Goal: Task Accomplishment & Management: Manage account settings

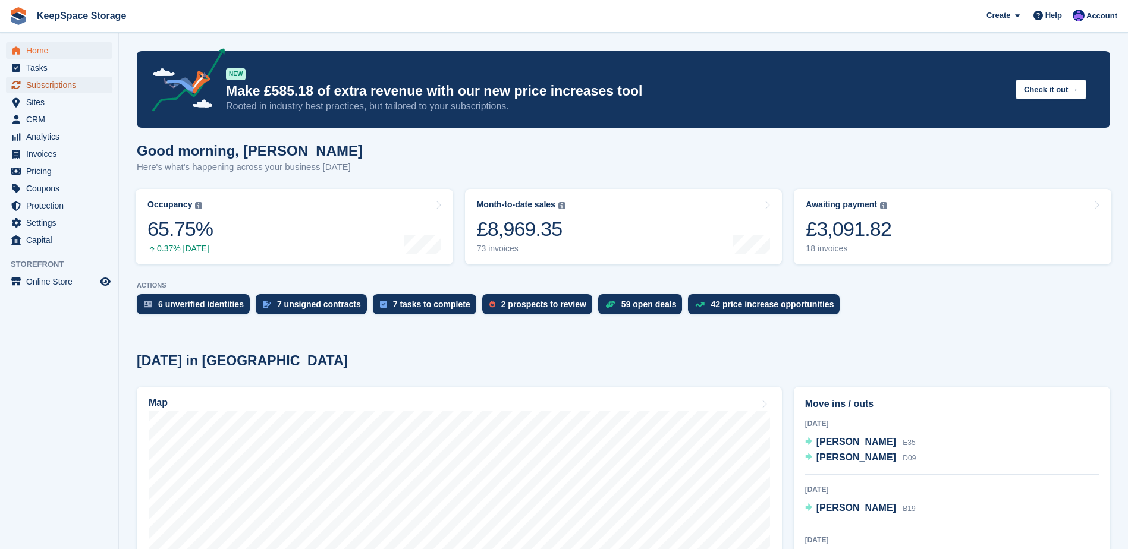
click at [65, 82] on span "Subscriptions" at bounding box center [61, 85] width 71 height 17
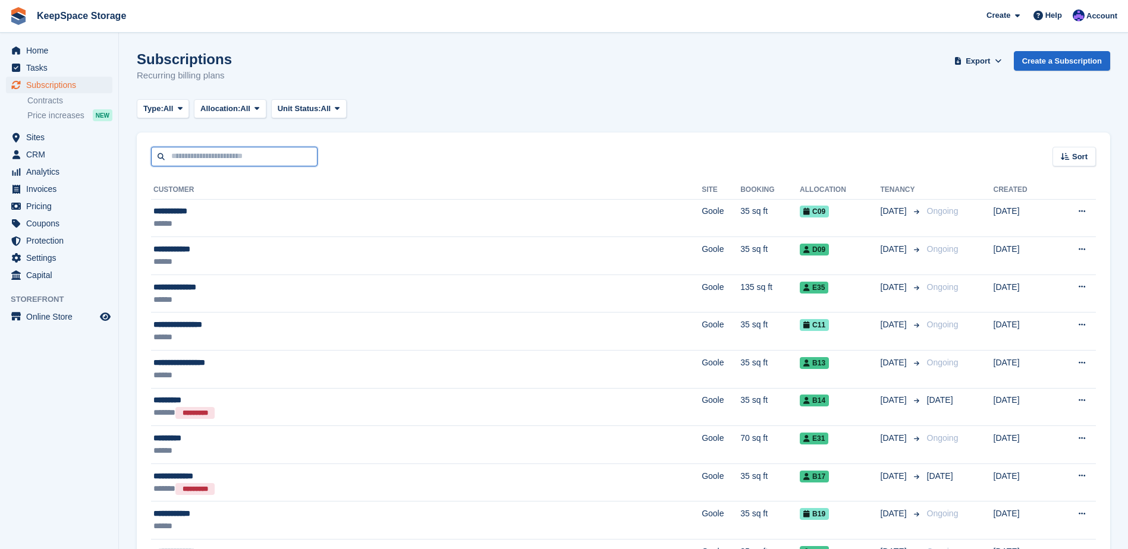
click at [234, 149] on input "text" at bounding box center [234, 157] width 166 height 20
type input "****"
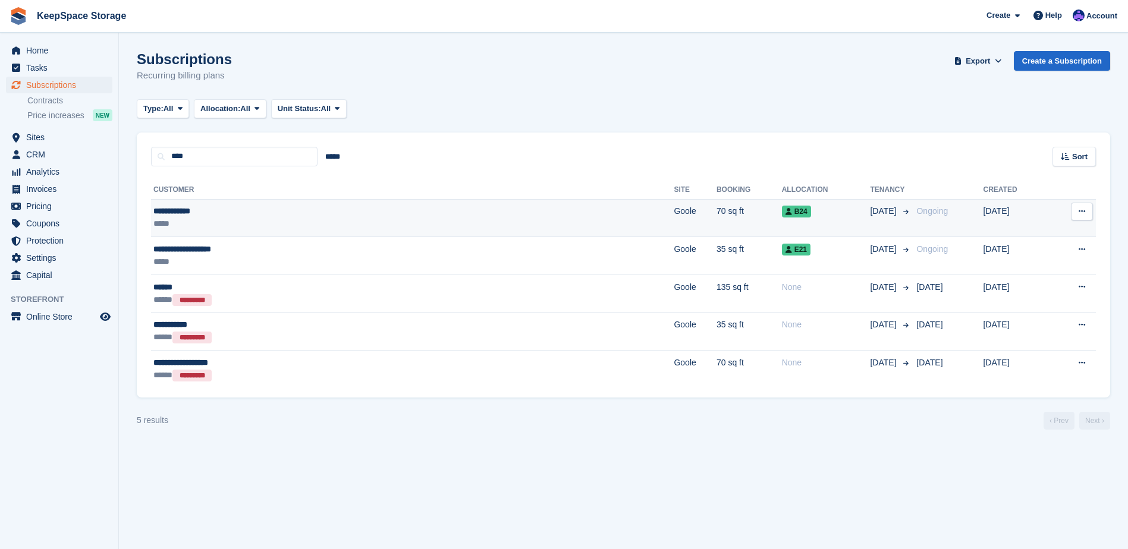
click at [377, 210] on div "**********" at bounding box center [288, 211] width 271 height 12
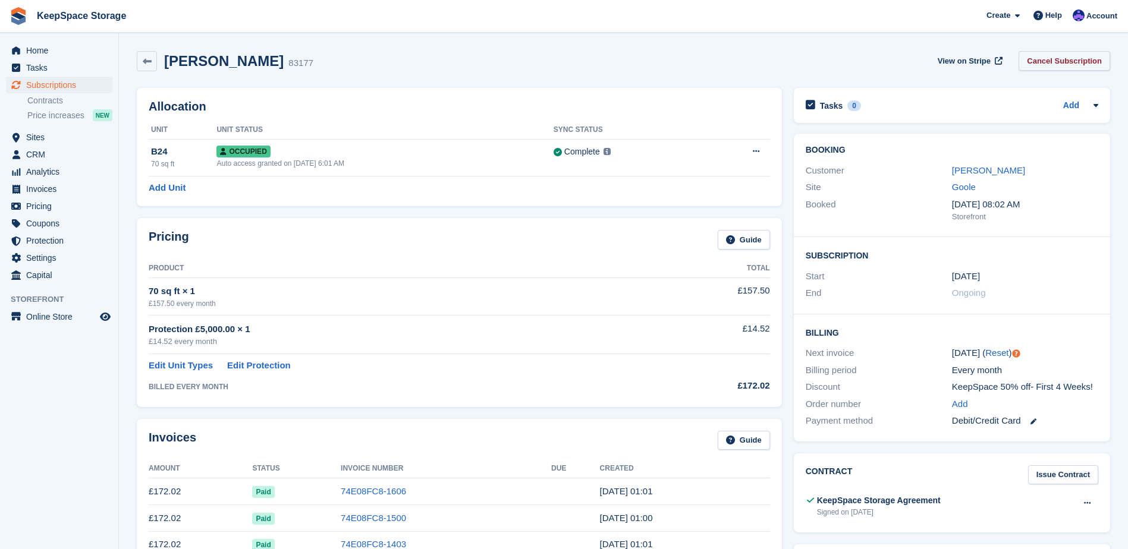
click at [1068, 60] on link "Cancel Subscription" at bounding box center [1065, 61] width 92 height 20
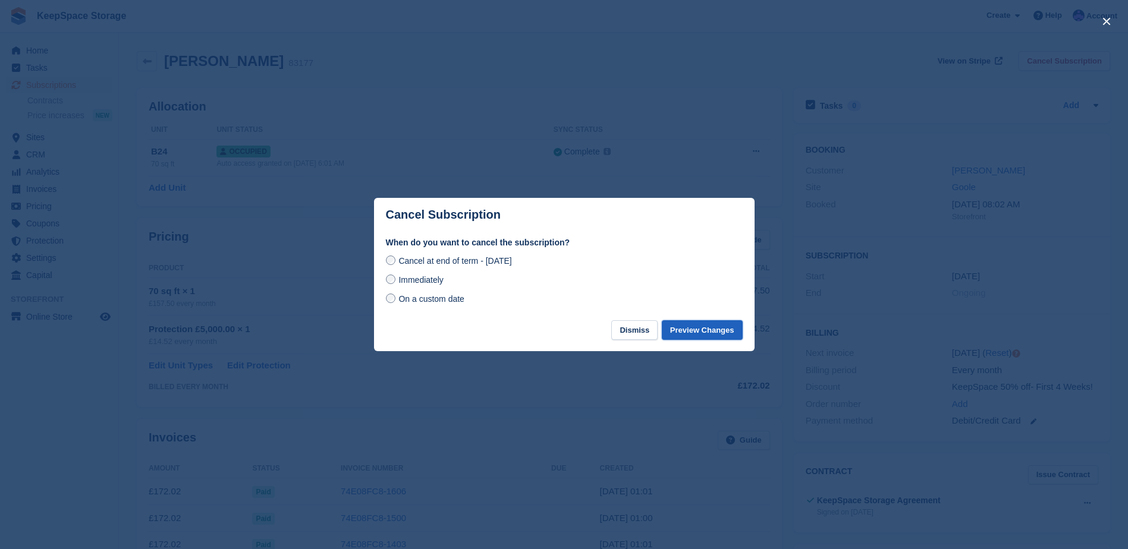
click at [699, 330] on button "Preview Changes" at bounding box center [702, 330] width 81 height 20
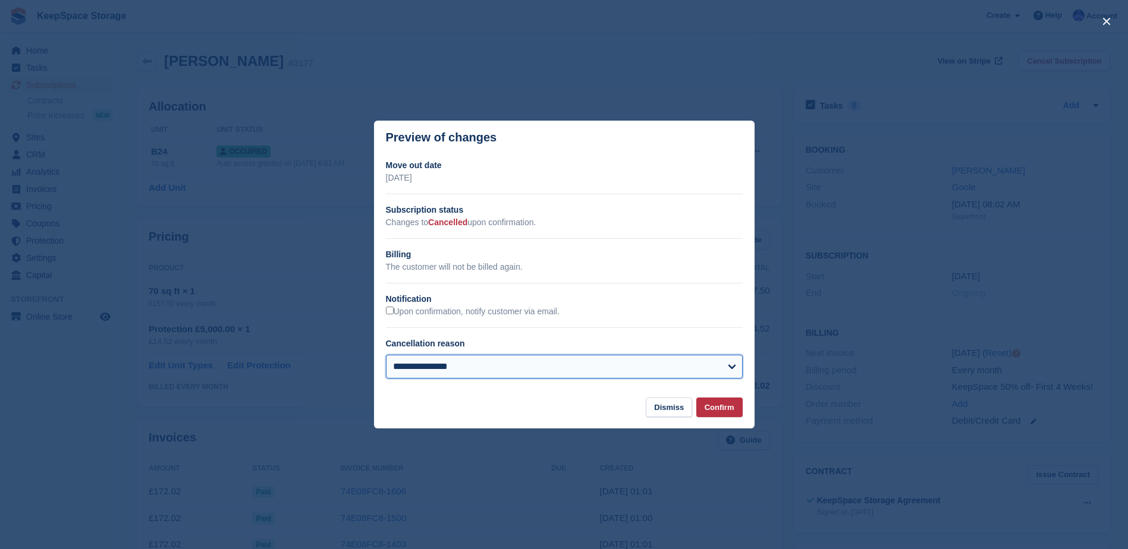
click at [432, 371] on select "**********" at bounding box center [564, 367] width 357 height 24
select select "**********"
click at [386, 356] on select "**********" at bounding box center [564, 367] width 357 height 24
click at [725, 415] on button "Confirm" at bounding box center [719, 408] width 46 height 20
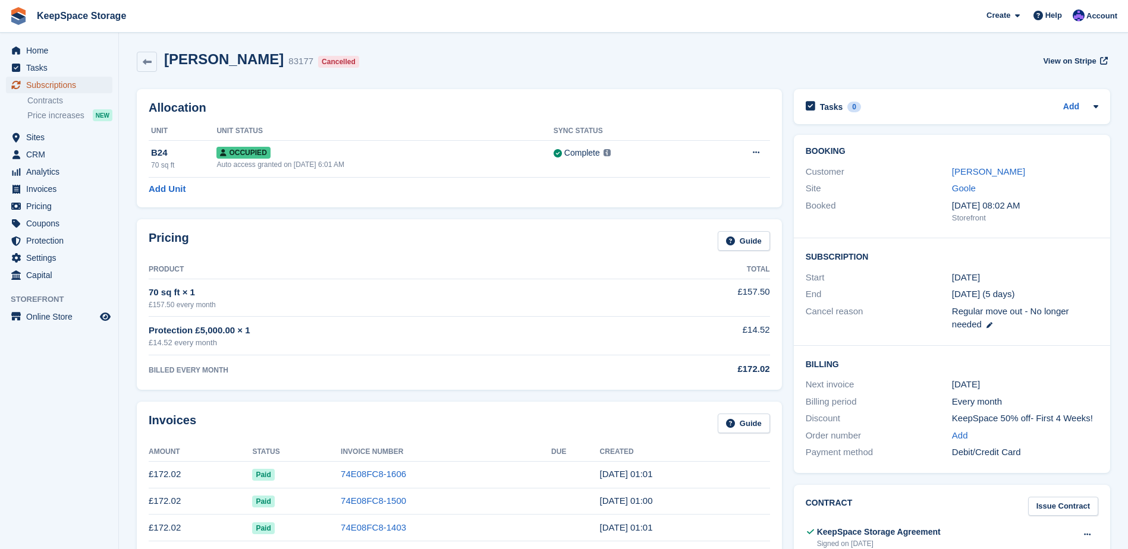
click at [75, 83] on span "Subscriptions" at bounding box center [61, 85] width 71 height 17
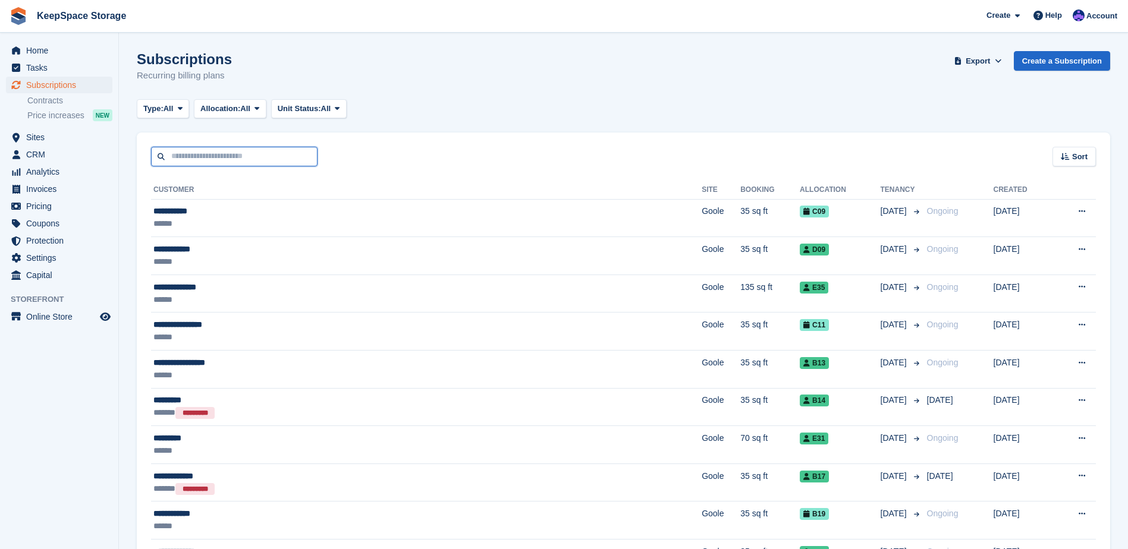
click at [271, 152] on input "text" at bounding box center [234, 157] width 166 height 20
click at [401, 83] on div "Subscriptions Recurring billing plans Export Export Subscriptions Export a CSV …" at bounding box center [623, 74] width 973 height 46
click at [298, 159] on input "text" at bounding box center [234, 157] width 166 height 20
click at [194, 156] on input "text" at bounding box center [234, 157] width 166 height 20
click at [51, 133] on span "Sites" at bounding box center [61, 137] width 71 height 17
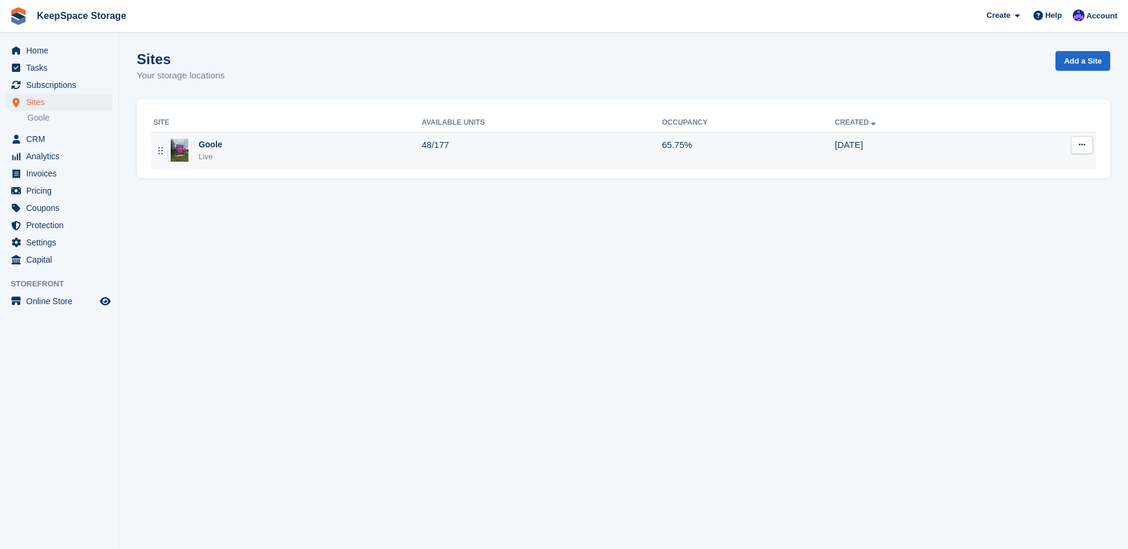
click at [452, 157] on td "48/177" at bounding box center [542, 150] width 240 height 37
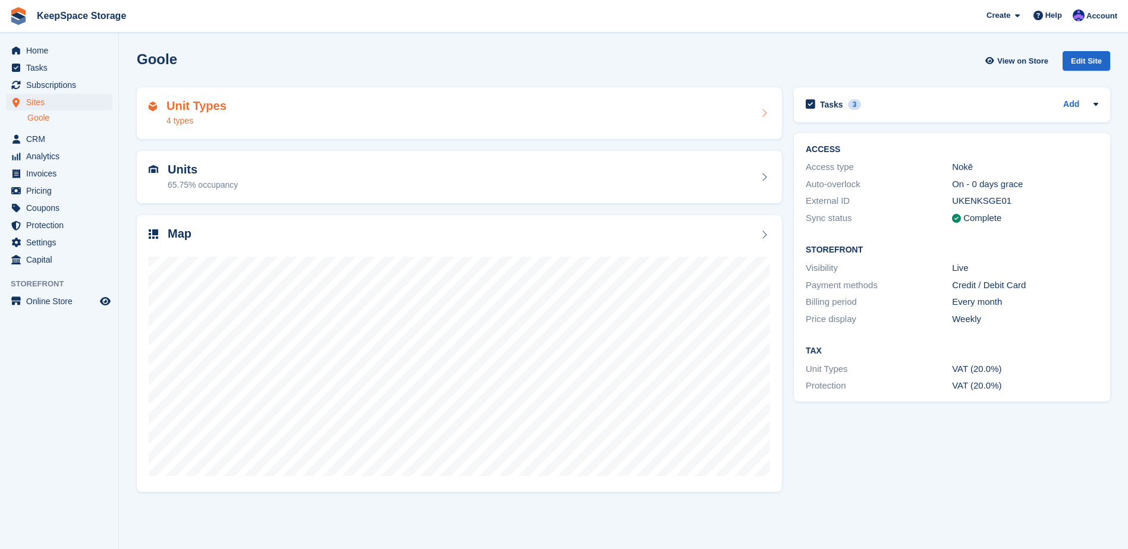
click at [315, 113] on div "Unit Types 4 types" at bounding box center [459, 113] width 621 height 29
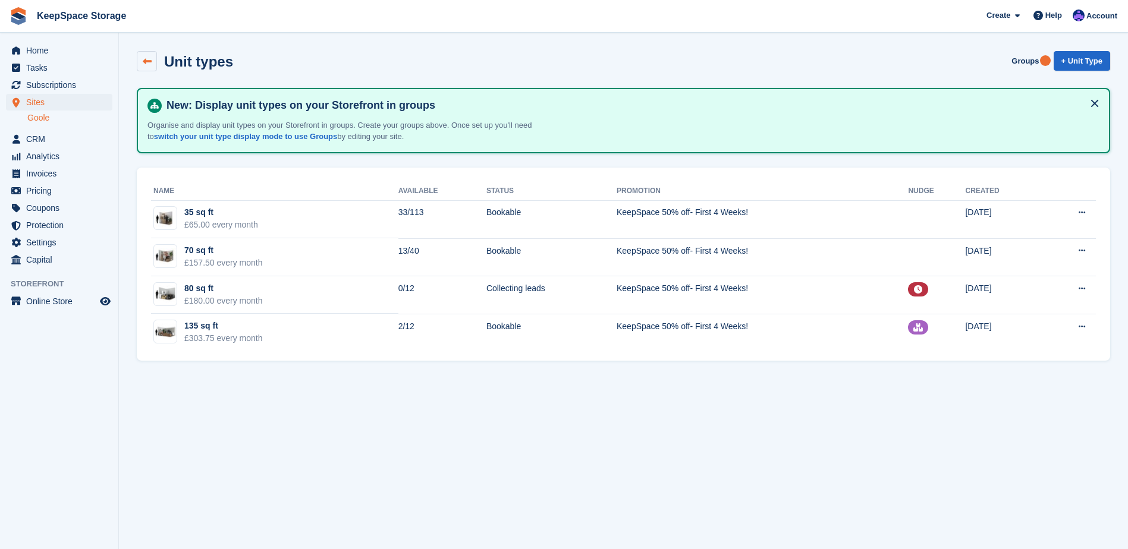
click at [150, 60] on icon at bounding box center [147, 61] width 9 height 9
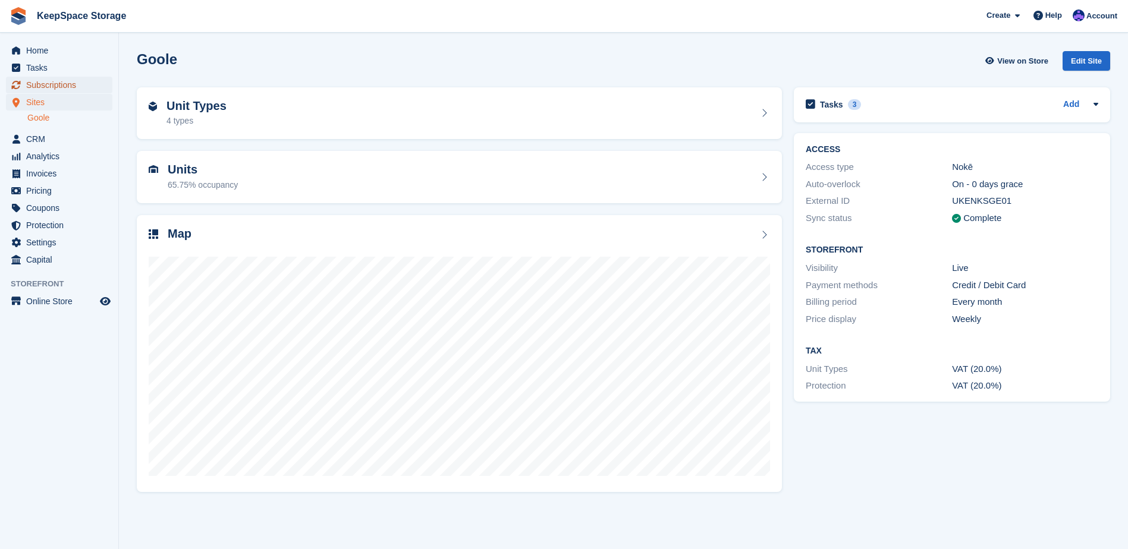
click at [59, 84] on span "Subscriptions" at bounding box center [61, 85] width 71 height 17
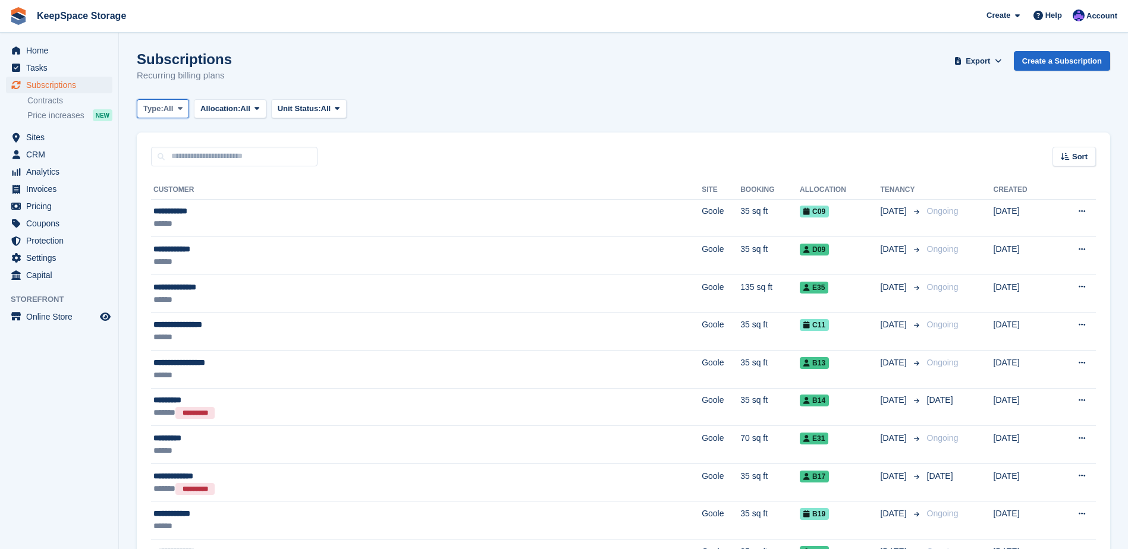
click at [175, 111] on button "Type: All" at bounding box center [163, 109] width 52 height 20
click at [200, 156] on link "Upcoming" at bounding box center [193, 157] width 103 height 21
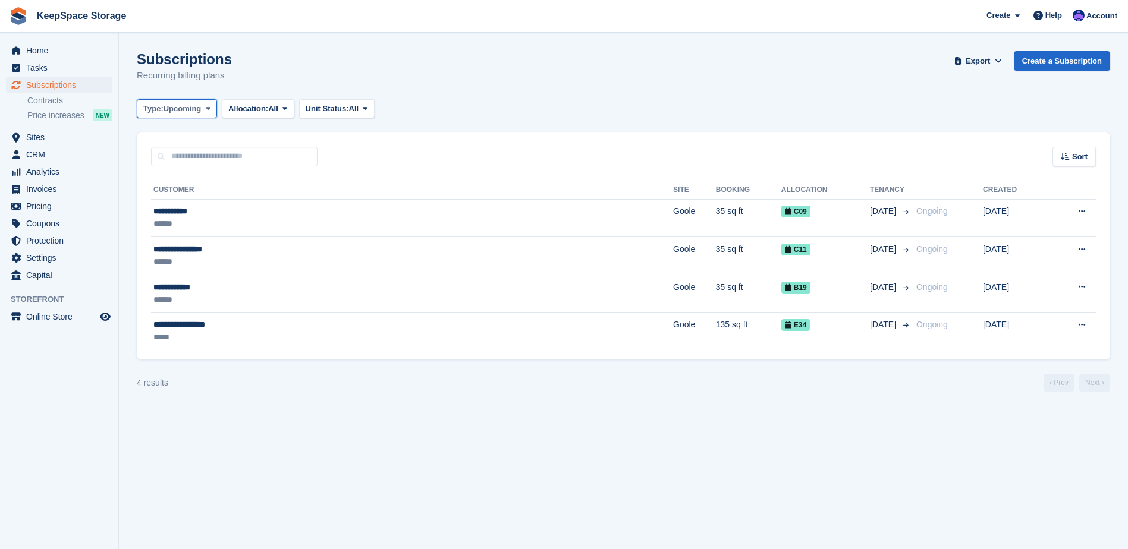
click at [193, 114] on span "Upcoming" at bounding box center [183, 109] width 38 height 12
click at [173, 227] on link "Ending" at bounding box center [193, 222] width 103 height 21
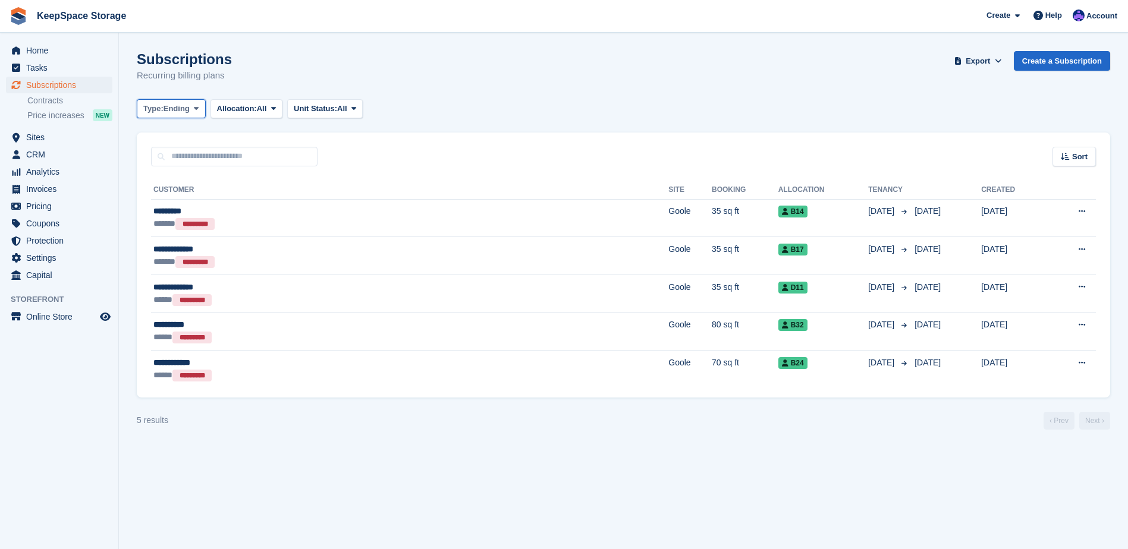
click at [158, 107] on span "Type:" at bounding box center [153, 109] width 20 height 12
click at [176, 168] on link "Upcoming" at bounding box center [193, 157] width 103 height 21
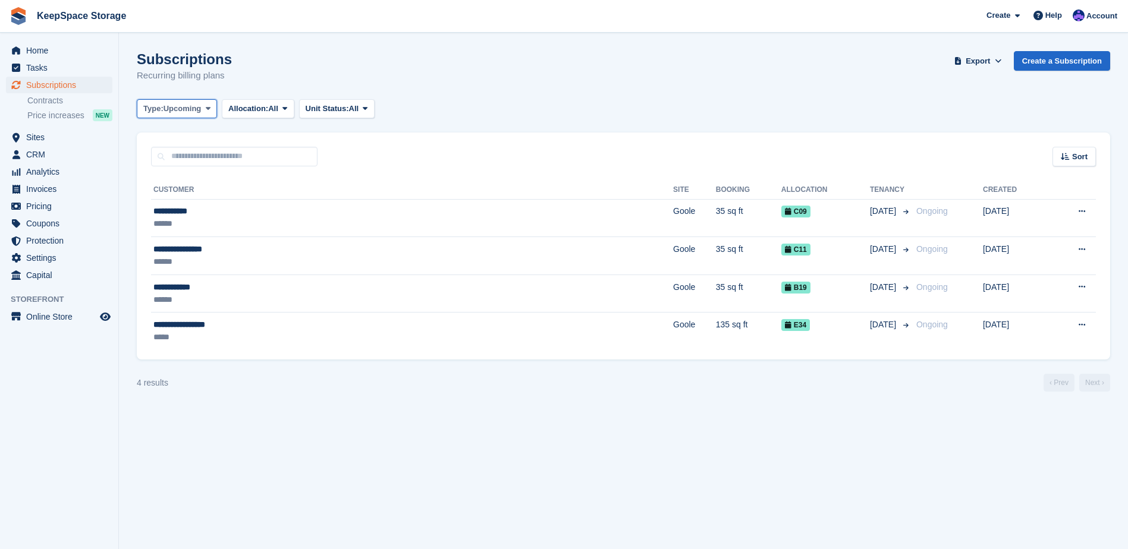
click at [189, 114] on span "Upcoming" at bounding box center [183, 109] width 38 height 12
click at [174, 138] on link "All" at bounding box center [193, 136] width 103 height 21
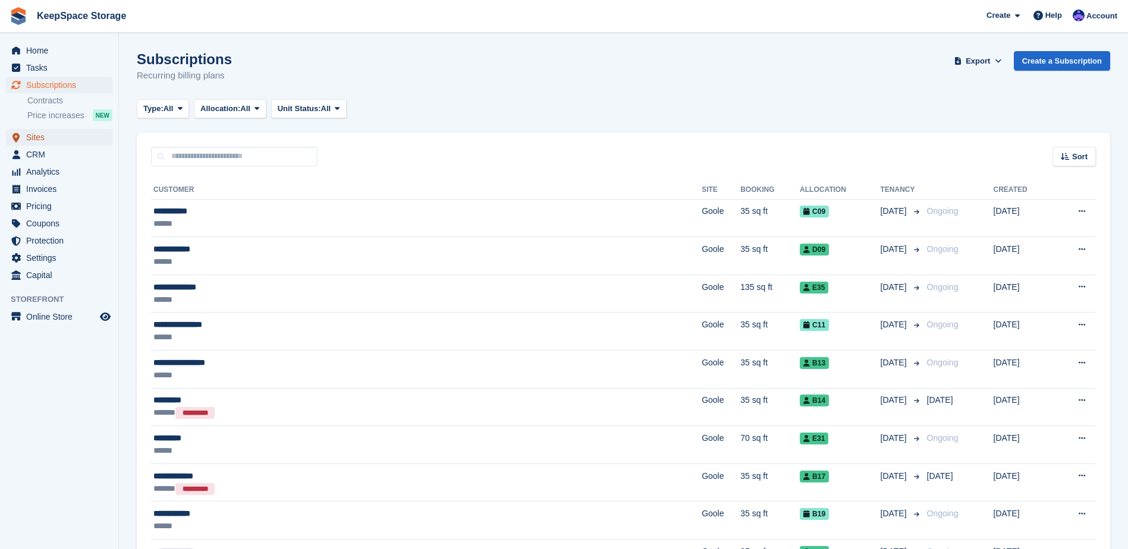
click at [40, 143] on span "Sites" at bounding box center [61, 137] width 71 height 17
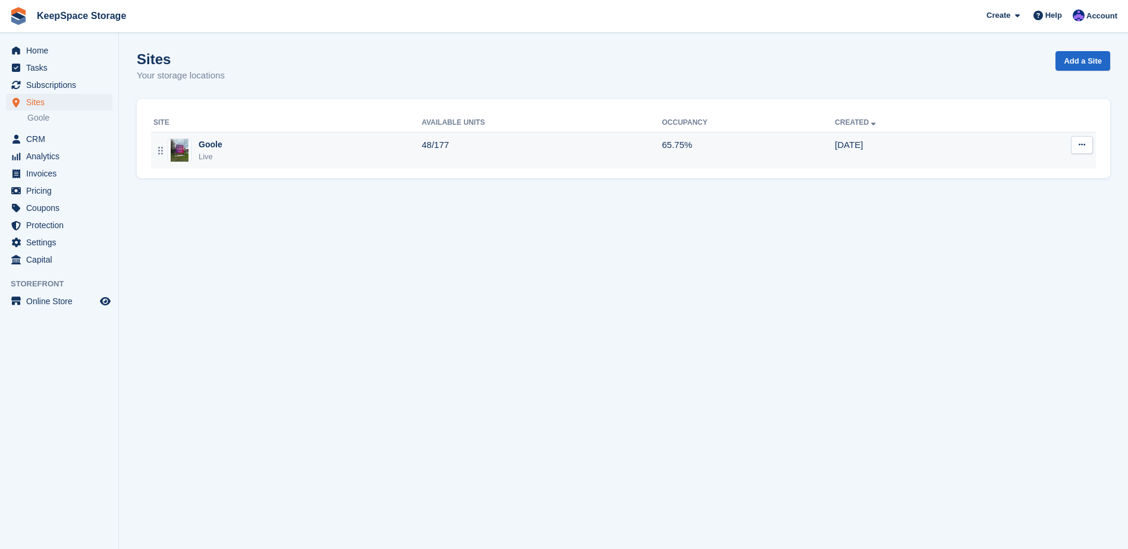
click at [304, 143] on div "Goole Live" at bounding box center [287, 151] width 268 height 24
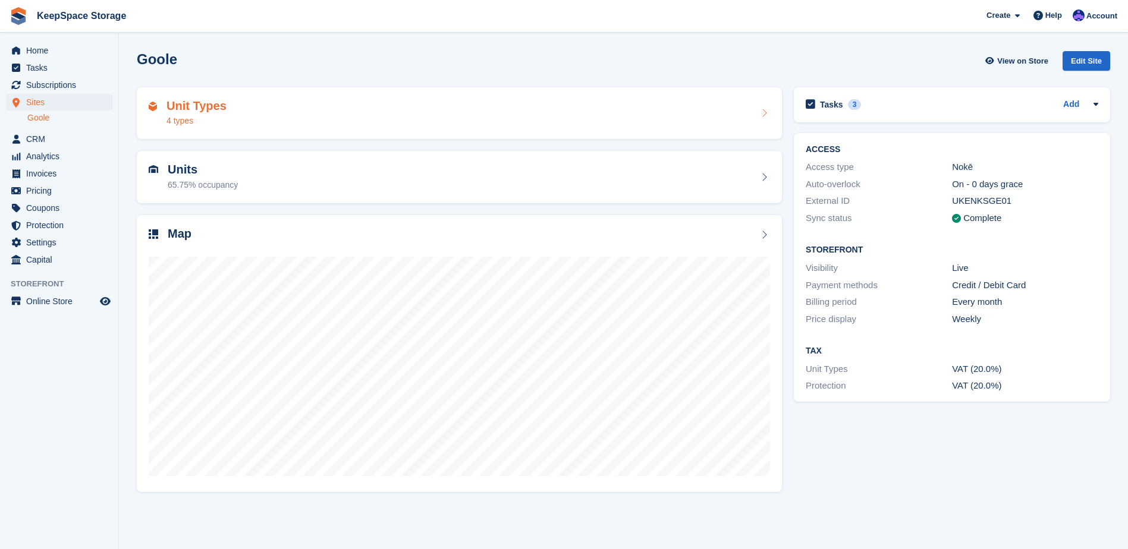
click at [305, 128] on div "Unit Types 4 types" at bounding box center [459, 113] width 645 height 52
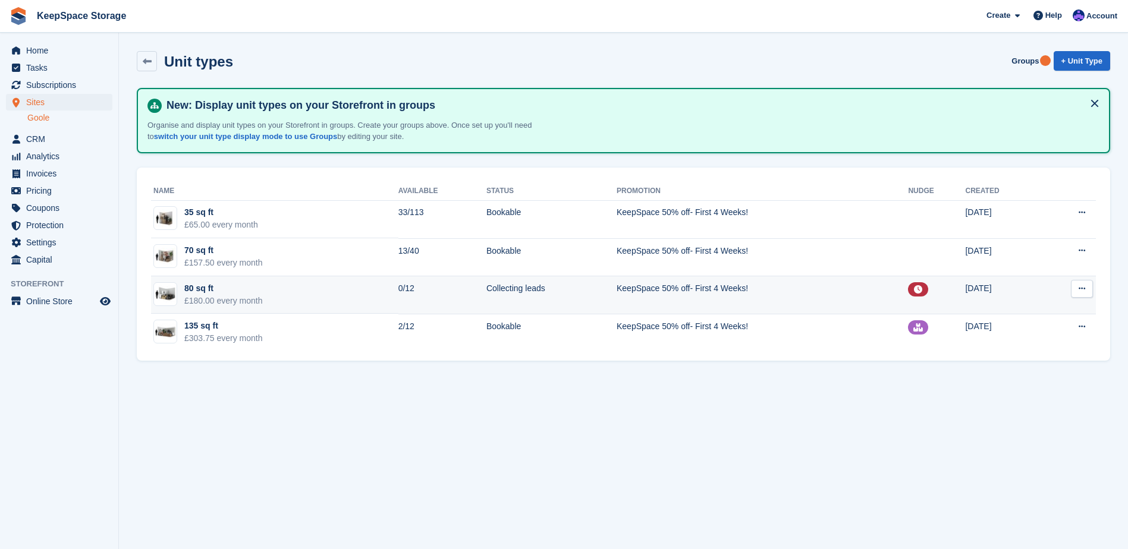
click at [345, 297] on td "80 sq ft £180.00 every month" at bounding box center [274, 295] width 247 height 38
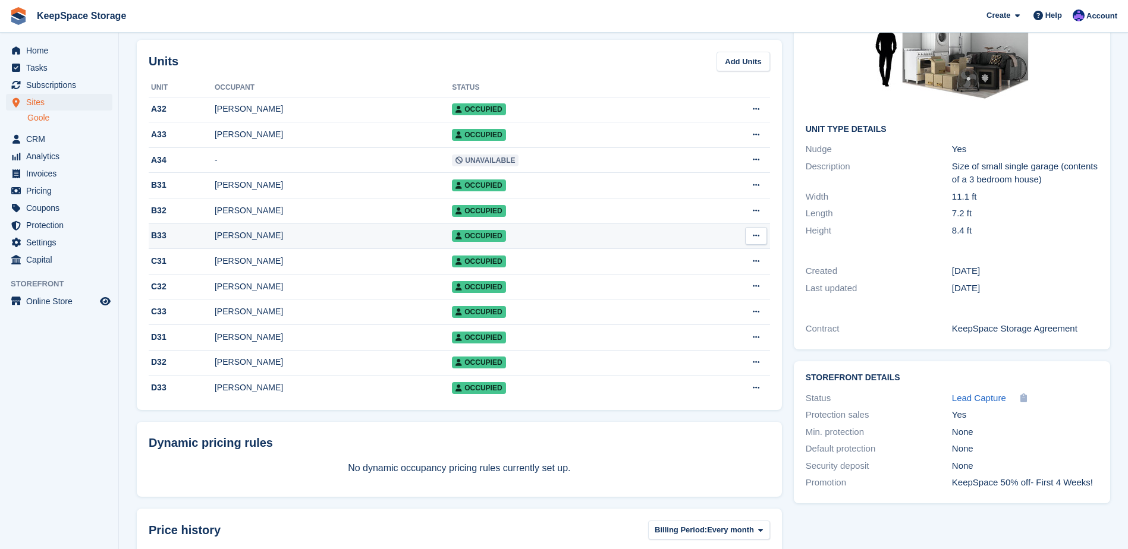
scroll to position [119, 0]
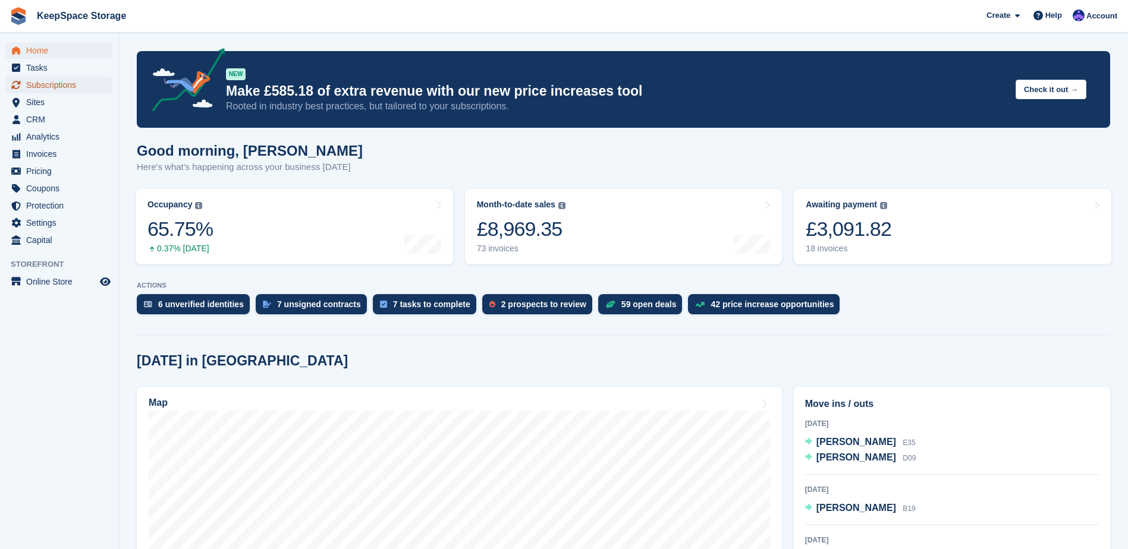
click at [81, 80] on span "Subscriptions" at bounding box center [61, 85] width 71 height 17
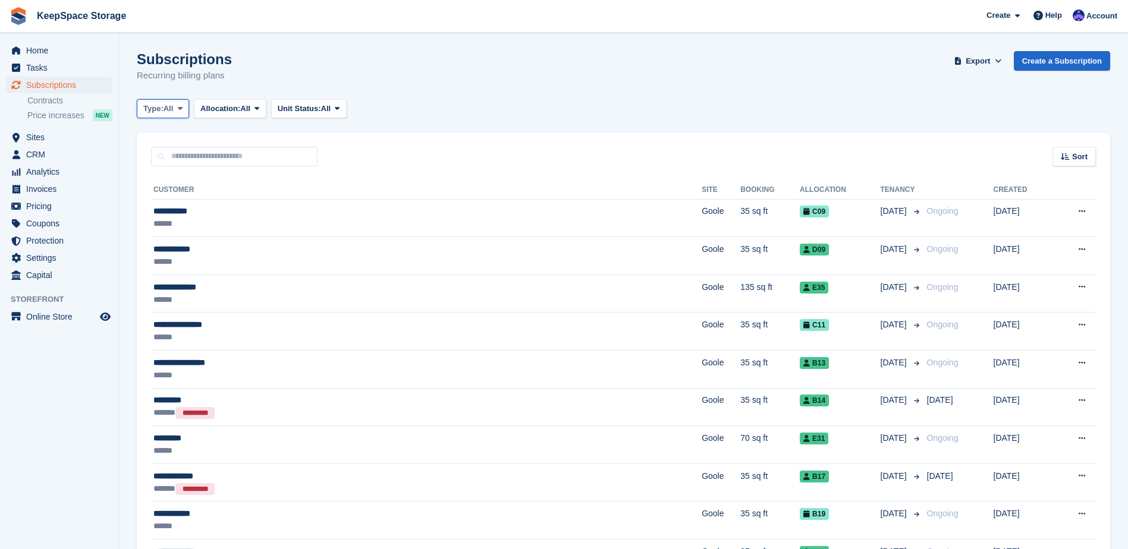
click at [172, 105] on span "All" at bounding box center [169, 109] width 10 height 12
click at [186, 199] on link "Active" at bounding box center [193, 200] width 103 height 21
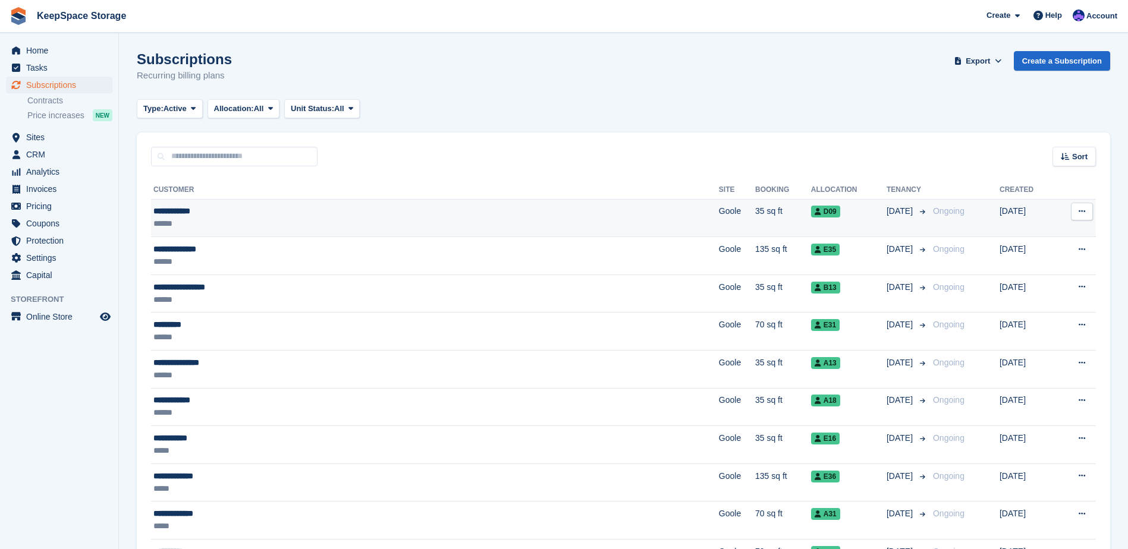
click at [232, 213] on div "**********" at bounding box center [325, 211] width 345 height 12
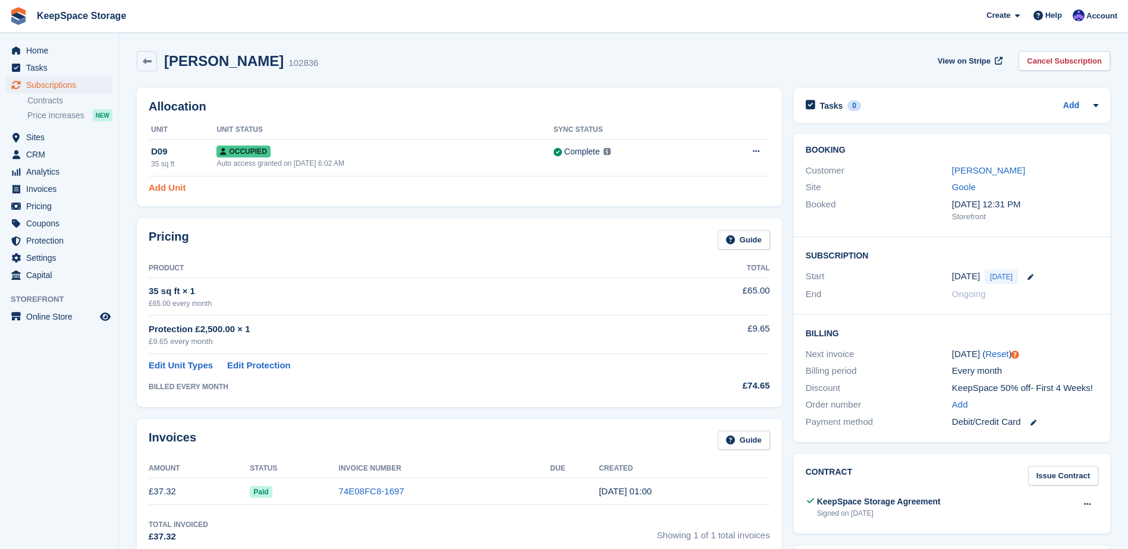
click at [166, 193] on link "Add Unit" at bounding box center [167, 188] width 37 height 14
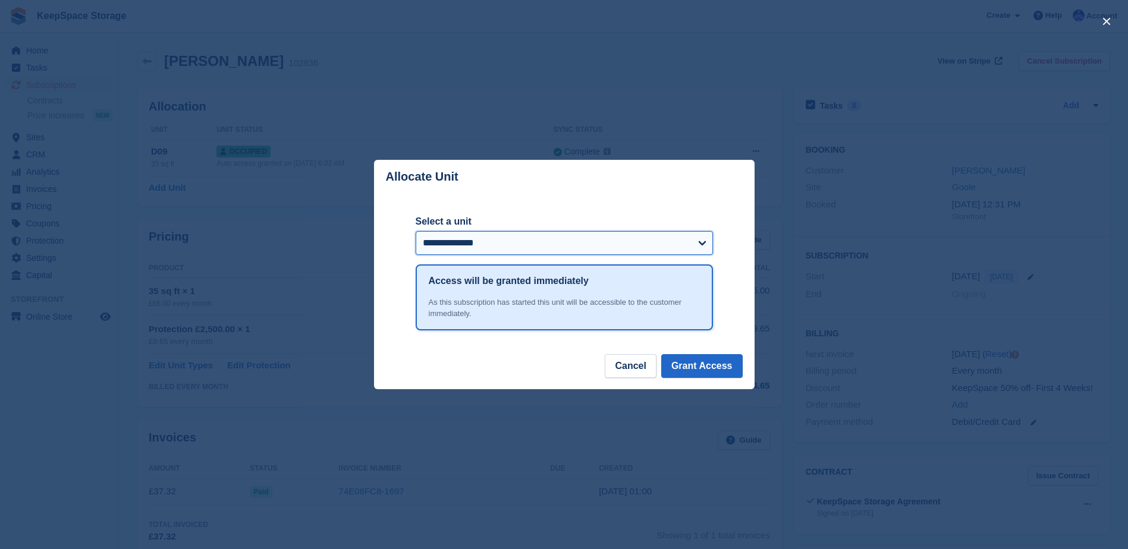
click at [495, 243] on select "**********" at bounding box center [564, 243] width 297 height 24
select select "*****"
click at [416, 232] on select "**********" at bounding box center [564, 243] width 297 height 24
click at [716, 366] on button "Grant Access" at bounding box center [701, 366] width 81 height 24
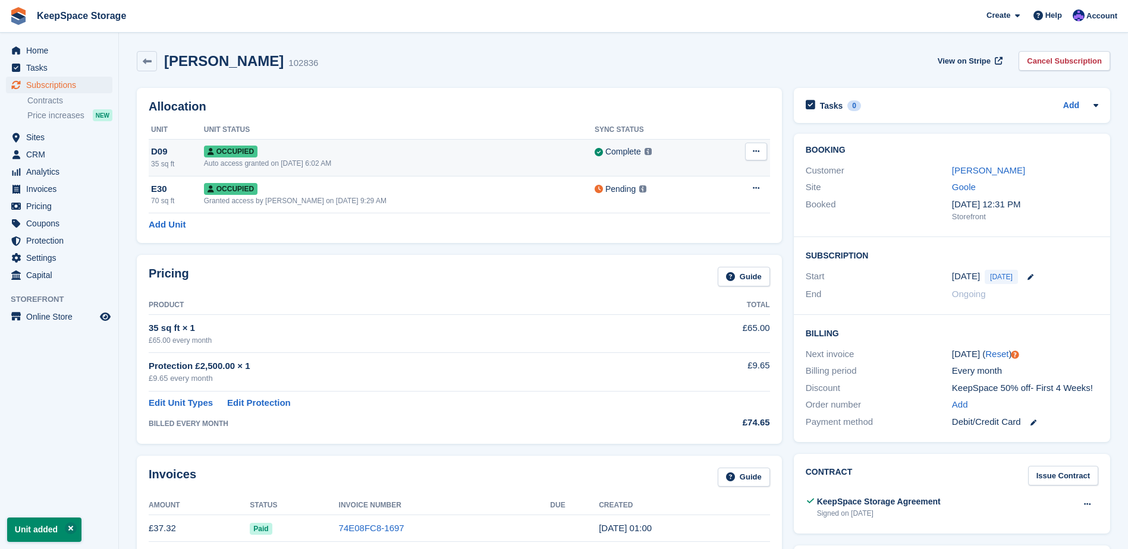
click at [759, 153] on icon at bounding box center [756, 151] width 7 height 8
click at [696, 213] on p "Deallocate" at bounding box center [709, 215] width 103 height 15
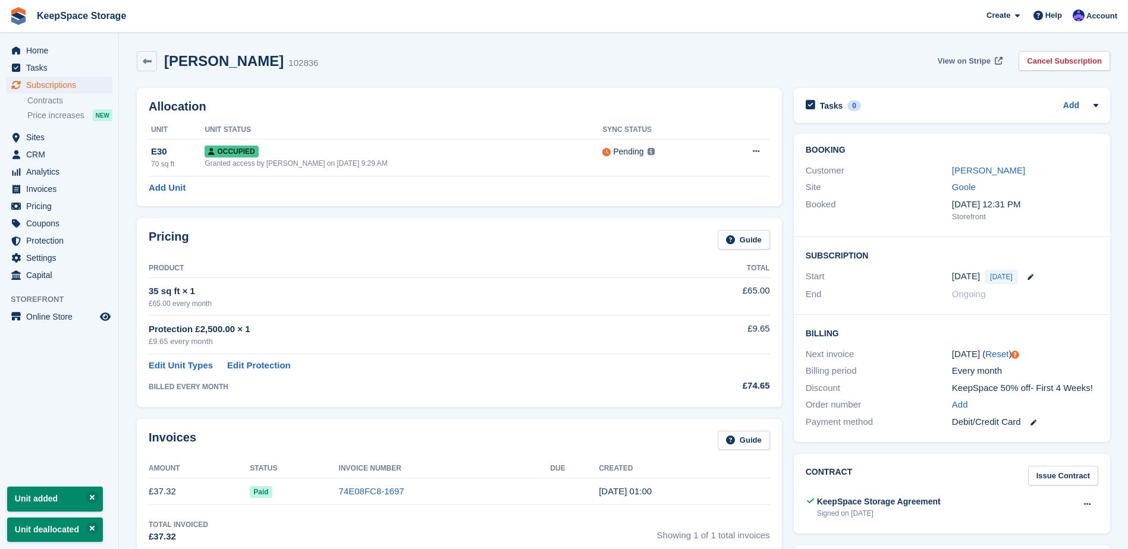
click at [974, 58] on span "View on Stripe" at bounding box center [964, 61] width 53 height 12
click at [70, 83] on span "Subscriptions" at bounding box center [61, 85] width 71 height 17
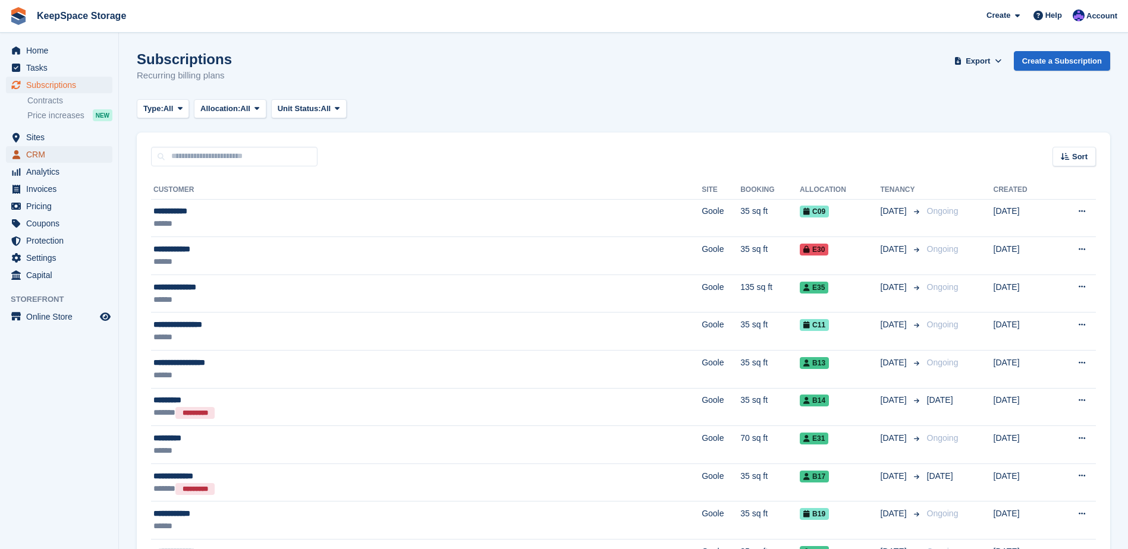
click at [64, 152] on span "CRM" at bounding box center [61, 154] width 71 height 17
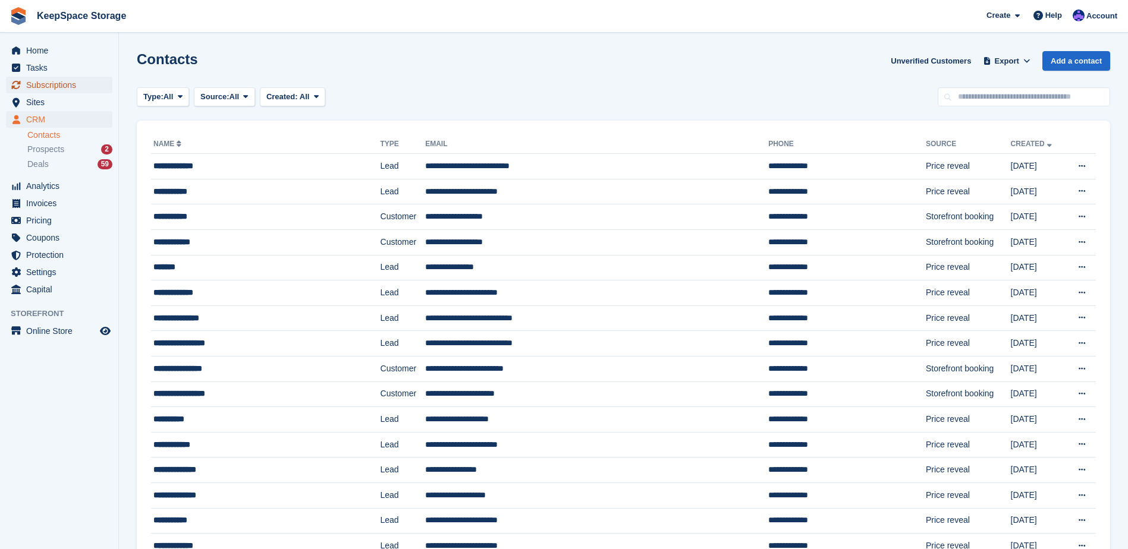
click at [48, 85] on span "Subscriptions" at bounding box center [61, 85] width 71 height 17
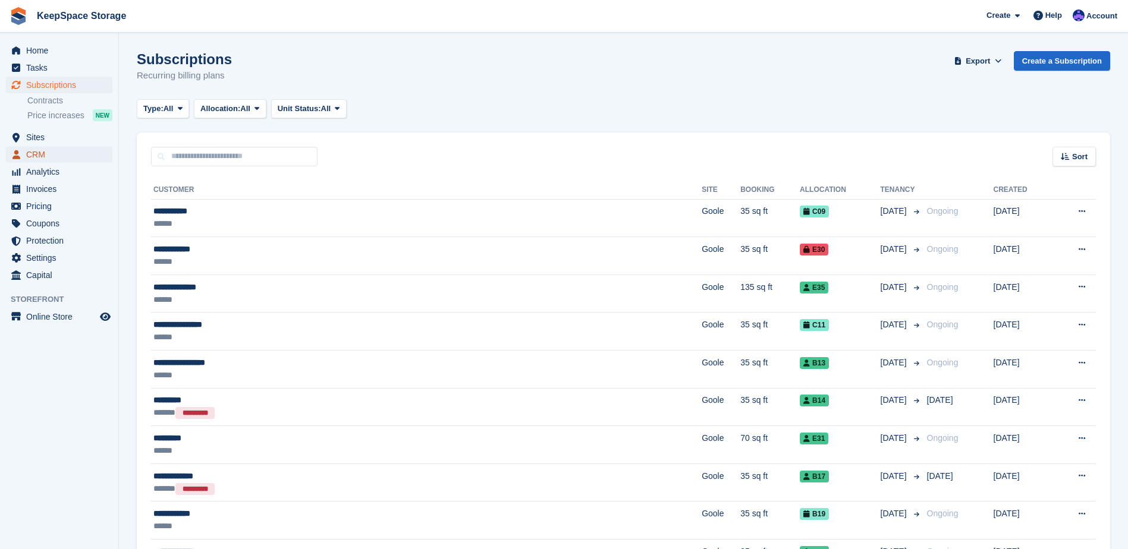
click at [59, 149] on span "CRM" at bounding box center [61, 154] width 71 height 17
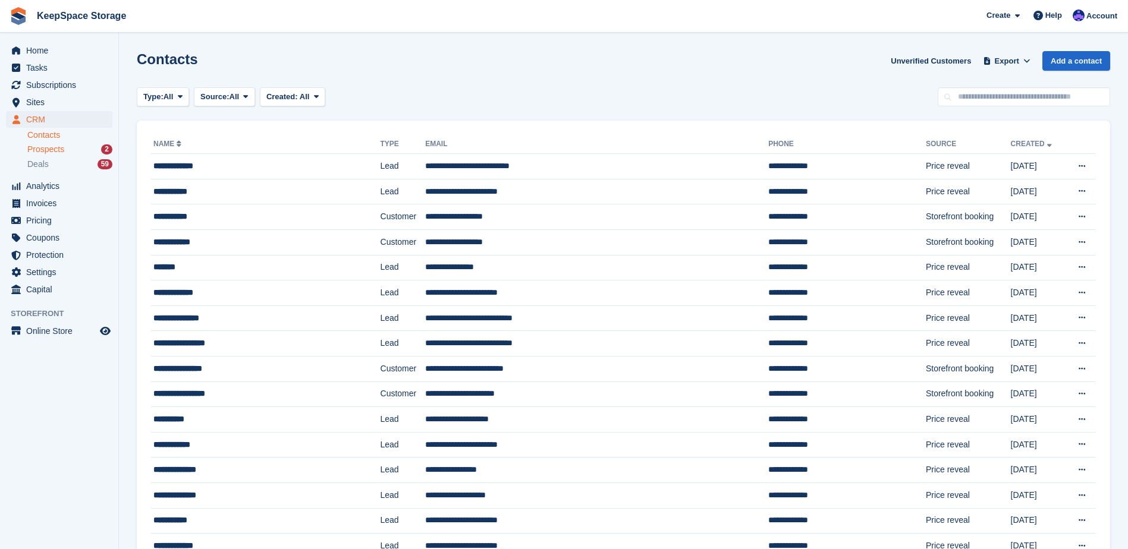
click at [74, 153] on div "Prospects 2" at bounding box center [69, 149] width 85 height 11
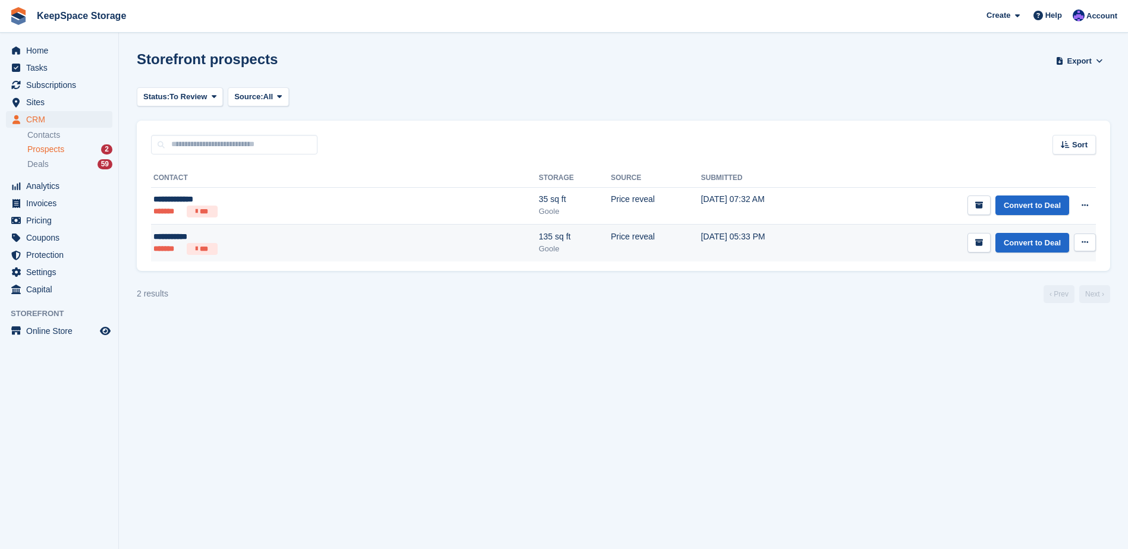
click at [274, 242] on div "**********" at bounding box center [246, 237] width 187 height 12
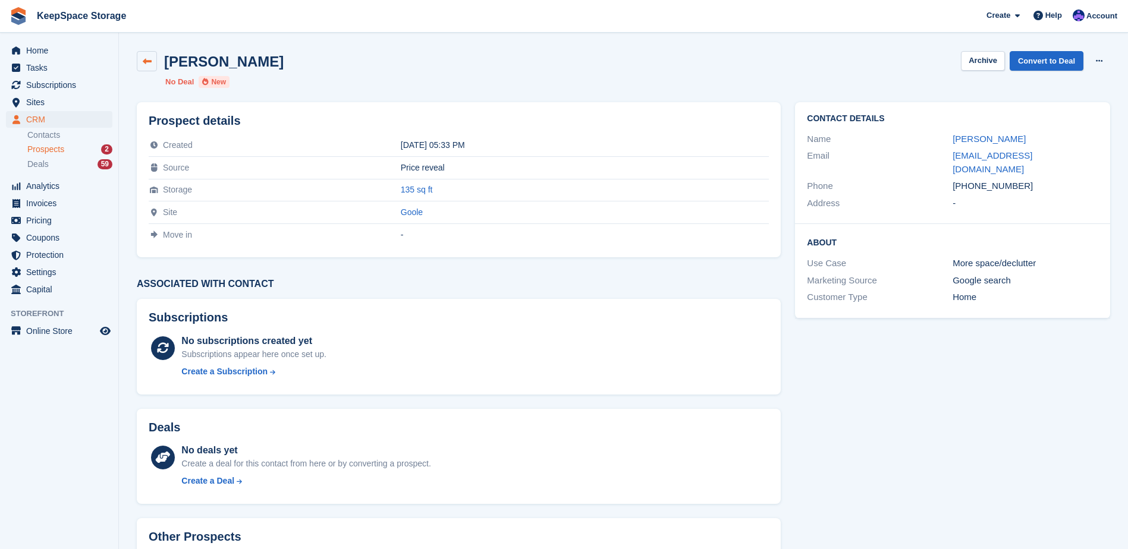
click at [143, 59] on icon at bounding box center [147, 61] width 9 height 9
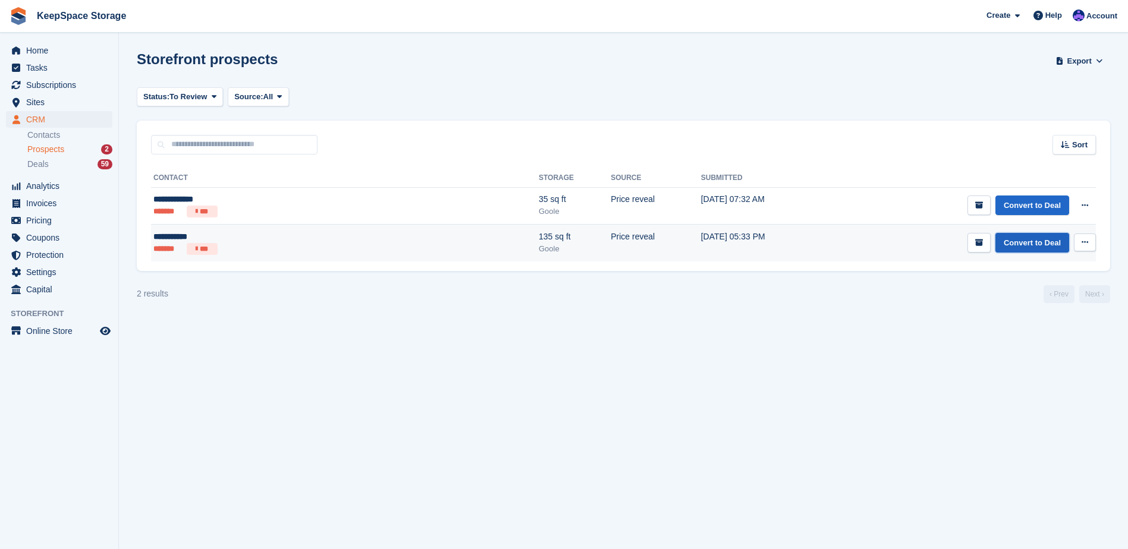
click at [1049, 241] on link "Convert to Deal" at bounding box center [1032, 243] width 74 height 20
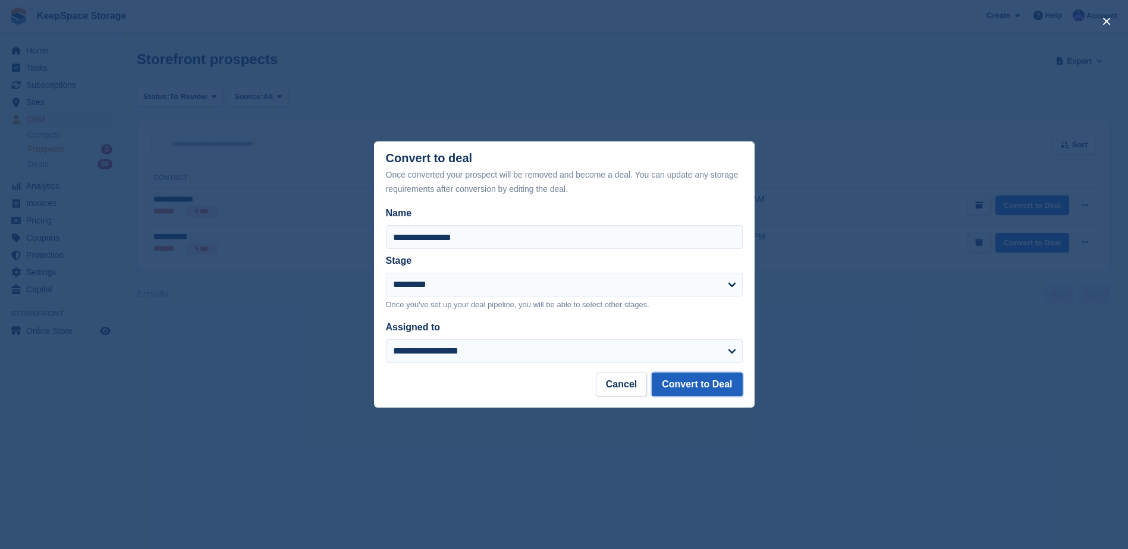
click at [699, 382] on button "Convert to Deal" at bounding box center [697, 385] width 90 height 24
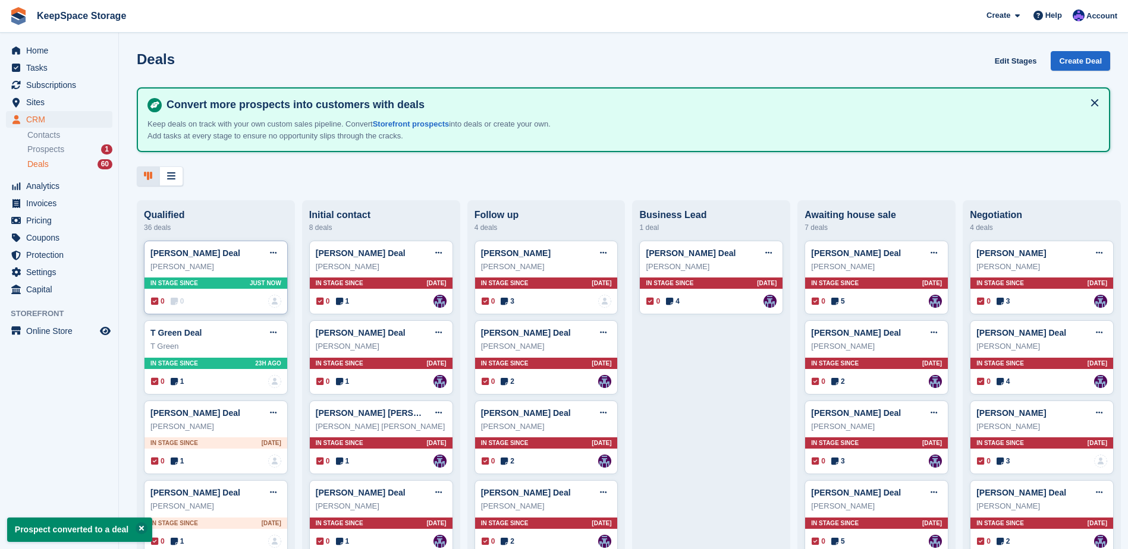
click at [223, 295] on div "Brian Jones Deal Edit deal Mark as won Mark as lost Delete deal Brian Jones In …" at bounding box center [216, 278] width 144 height 74
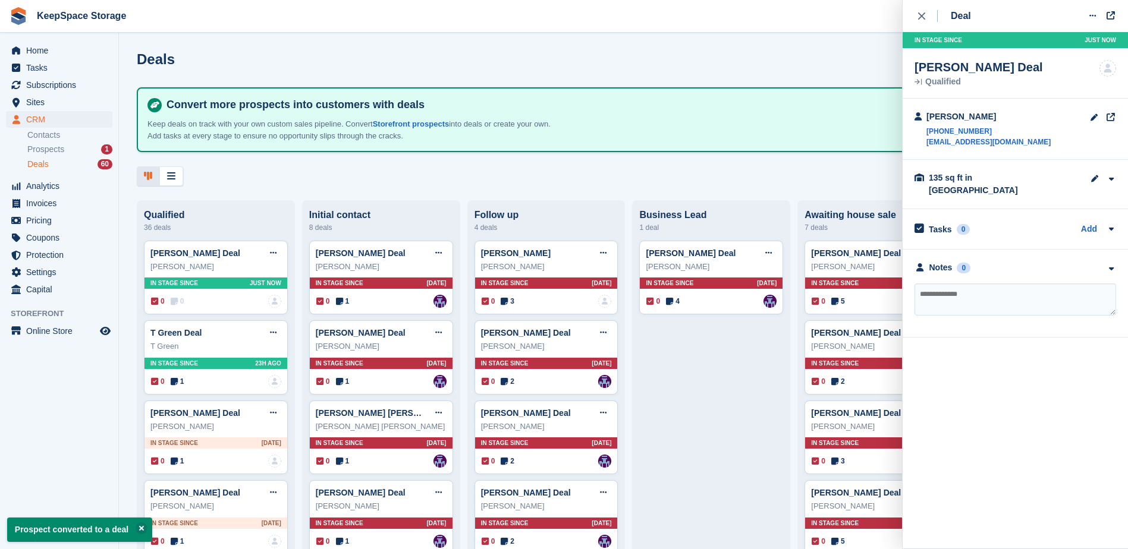
click at [935, 296] on textarea at bounding box center [1015, 300] width 202 height 32
type textarea "**********"
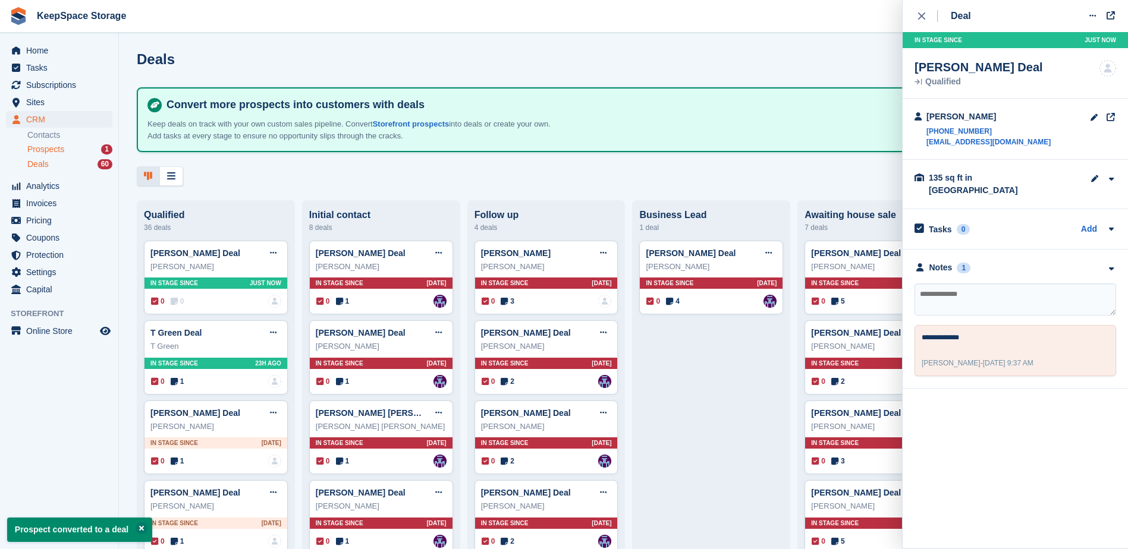
click at [107, 152] on div "1" at bounding box center [106, 149] width 11 height 10
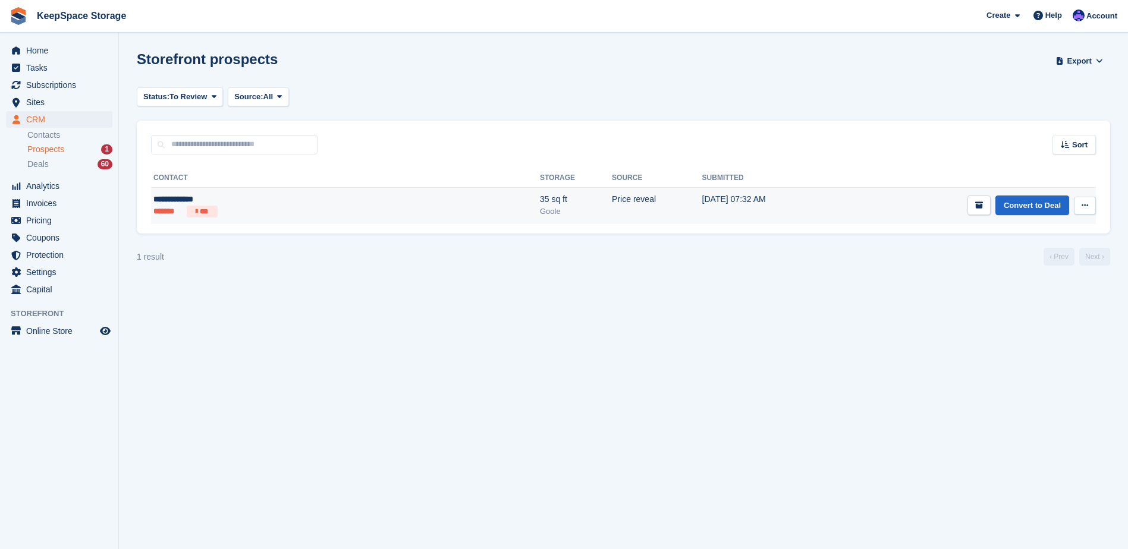
click at [866, 211] on td "Convert to Deal View contact Edit contact Delete prospect" at bounding box center [963, 205] width 263 height 37
click at [230, 190] on td "**********" at bounding box center [345, 205] width 389 height 37
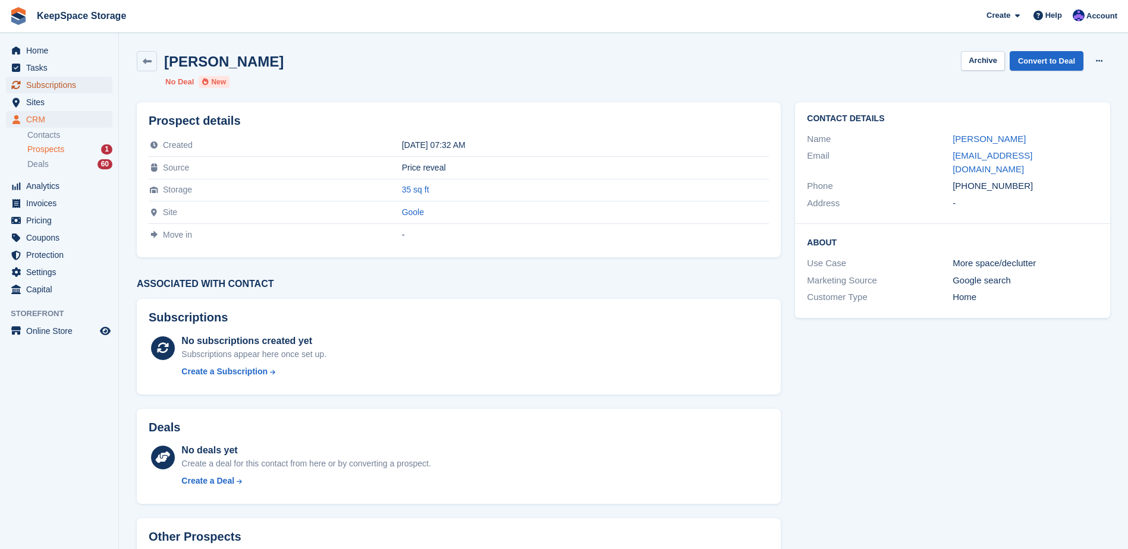
click at [53, 85] on span "Subscriptions" at bounding box center [61, 85] width 71 height 17
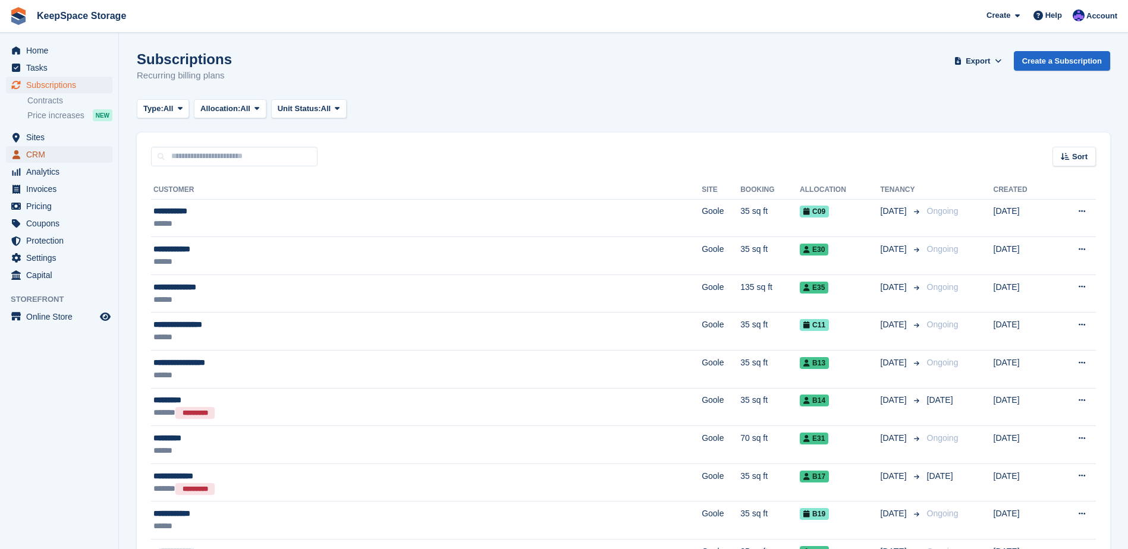
click at [59, 151] on span "CRM" at bounding box center [61, 154] width 71 height 17
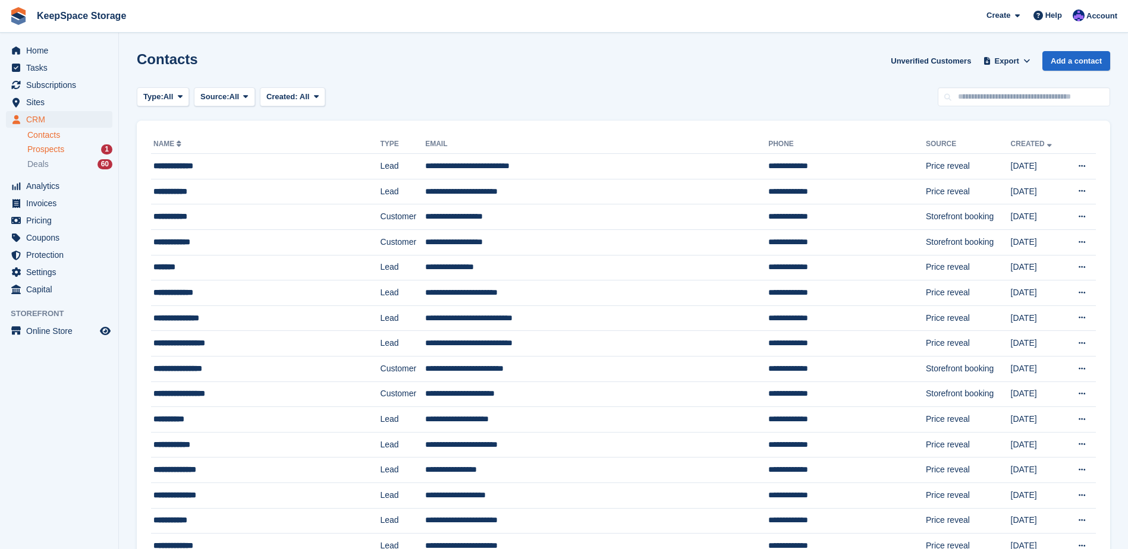
click at [86, 155] on div "Prospects 1" at bounding box center [69, 149] width 85 height 11
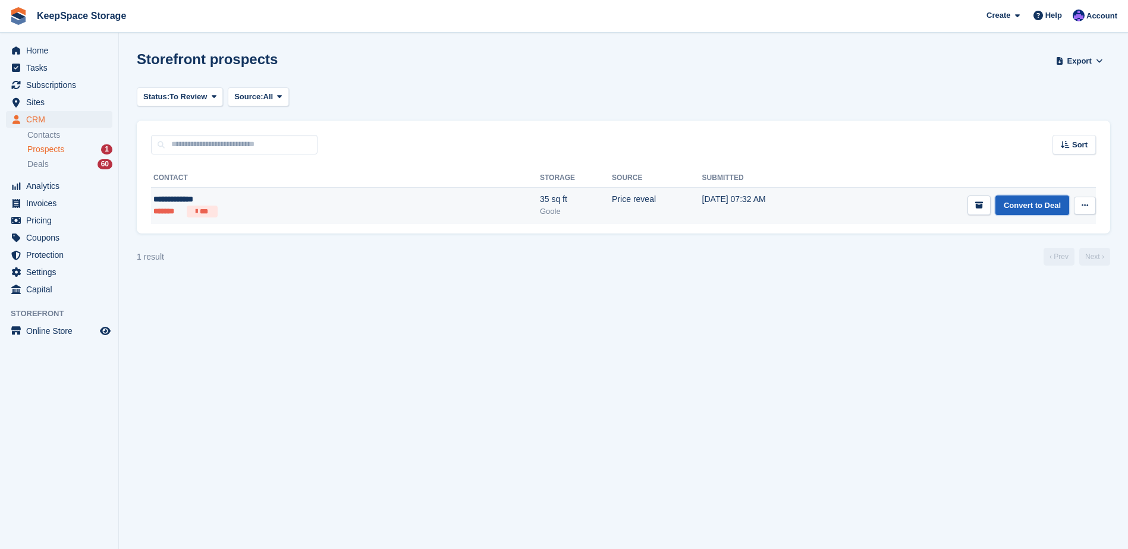
click at [1038, 204] on link "Convert to Deal" at bounding box center [1032, 206] width 74 height 20
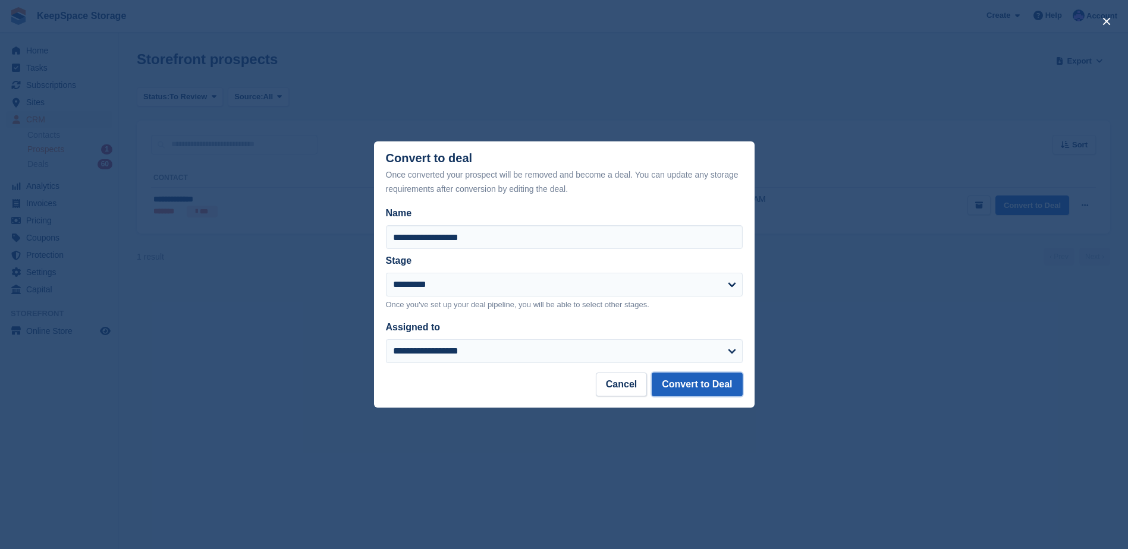
click at [712, 379] on button "Convert to Deal" at bounding box center [697, 385] width 90 height 24
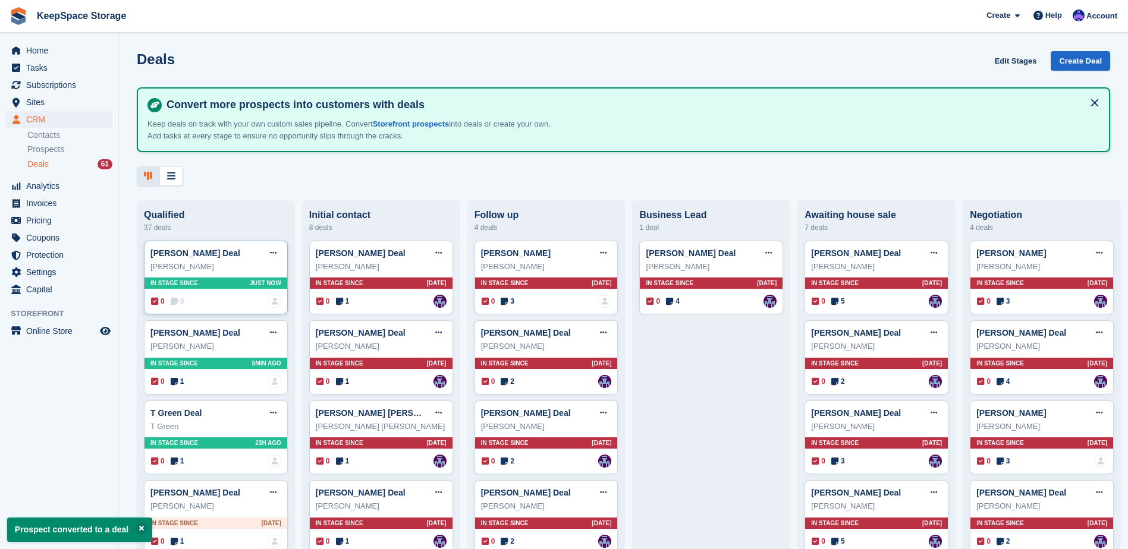
click at [247, 262] on div "Pam Dickinson Deal Edit deal Mark as won Mark as lost Delete deal" at bounding box center [215, 253] width 131 height 18
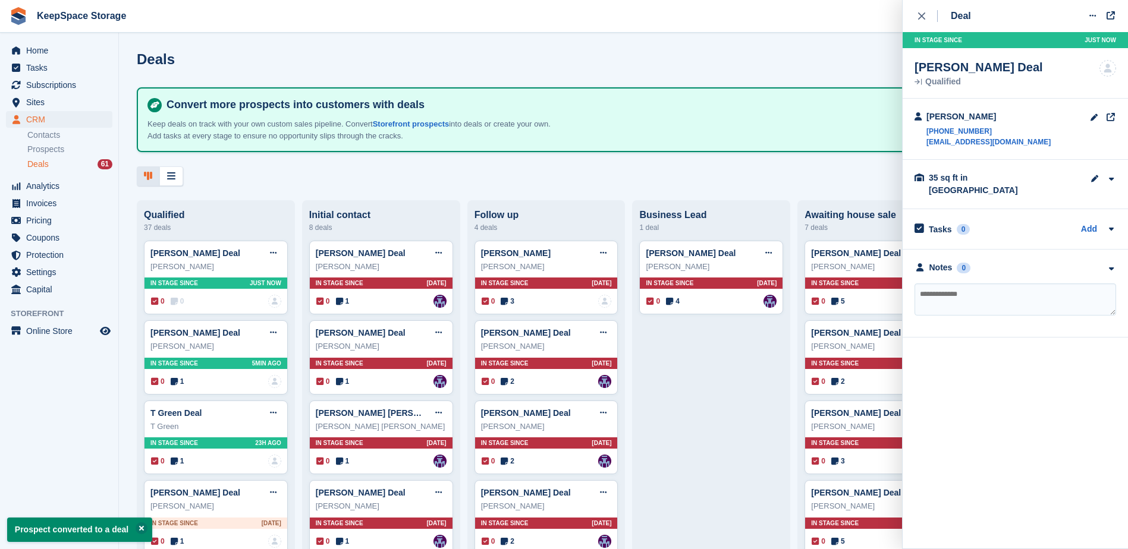
click at [970, 284] on textarea at bounding box center [1015, 300] width 202 height 32
type textarea "**********"
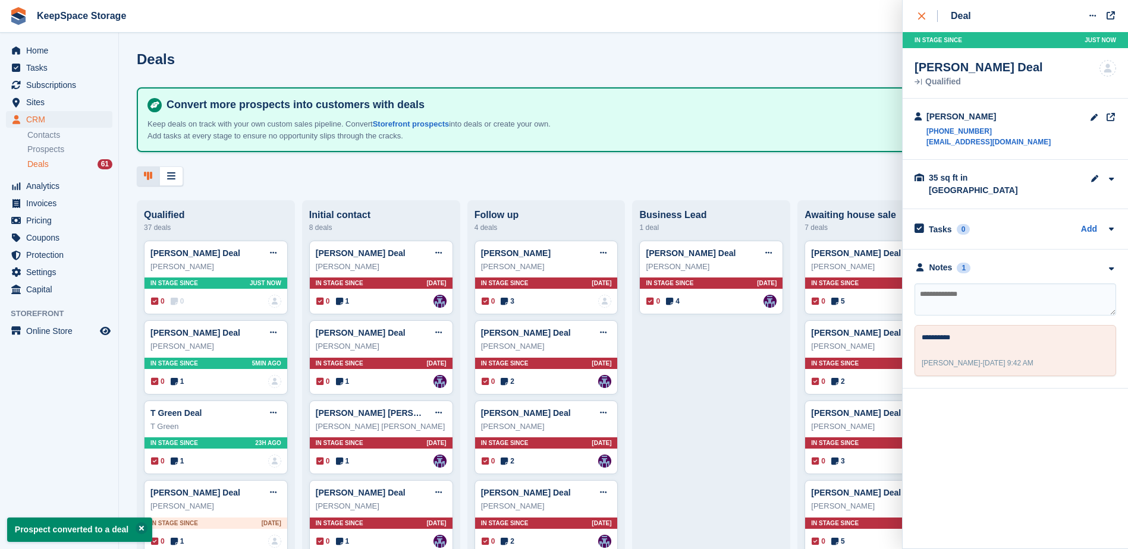
click at [929, 19] on div "close" at bounding box center [928, 16] width 20 height 12
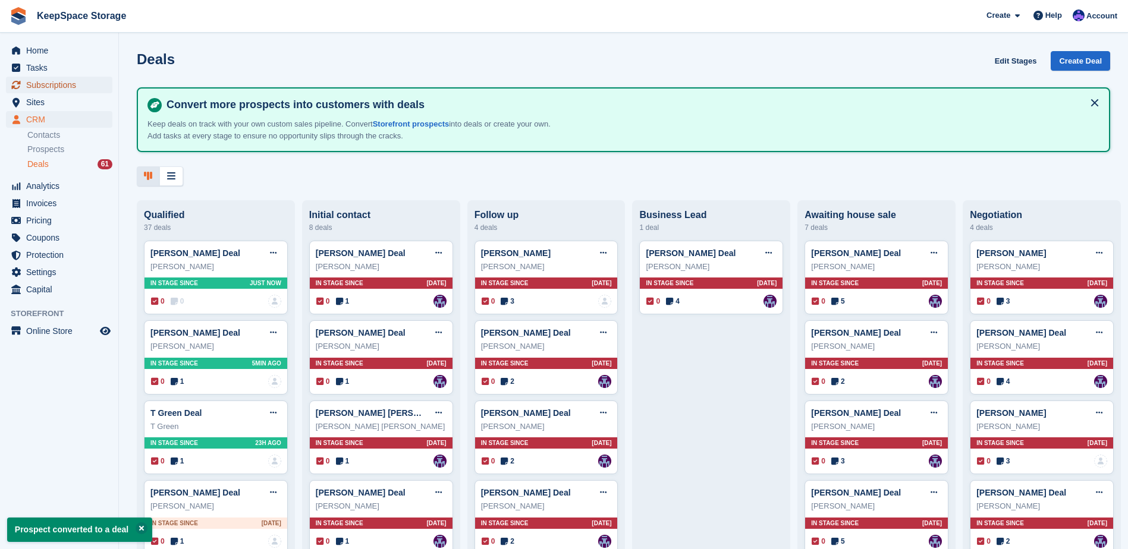
click at [53, 83] on span "Subscriptions" at bounding box center [61, 85] width 71 height 17
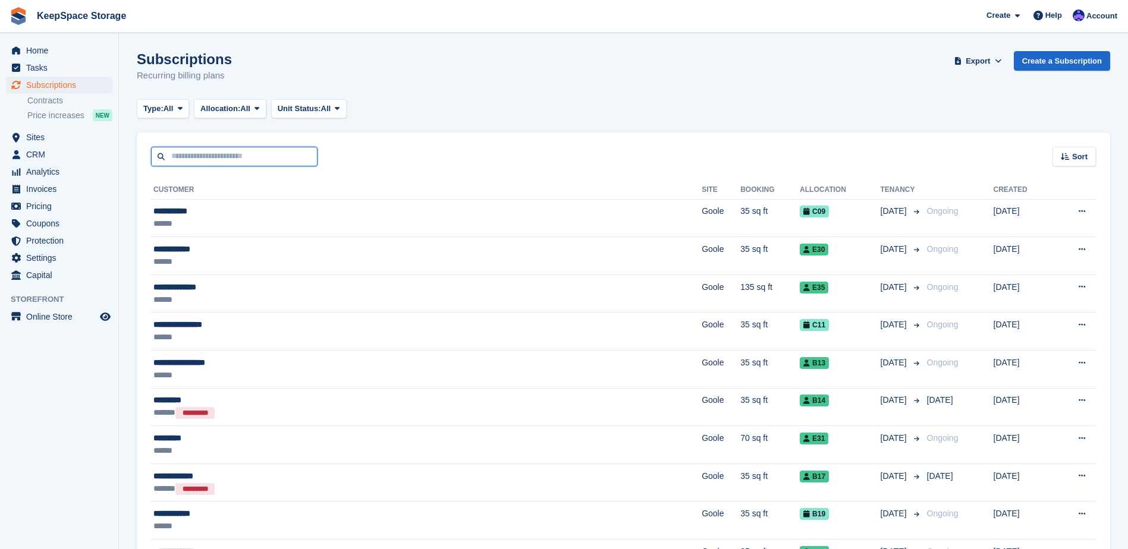
click at [263, 164] on input "text" at bounding box center [234, 157] width 166 height 20
type input "****"
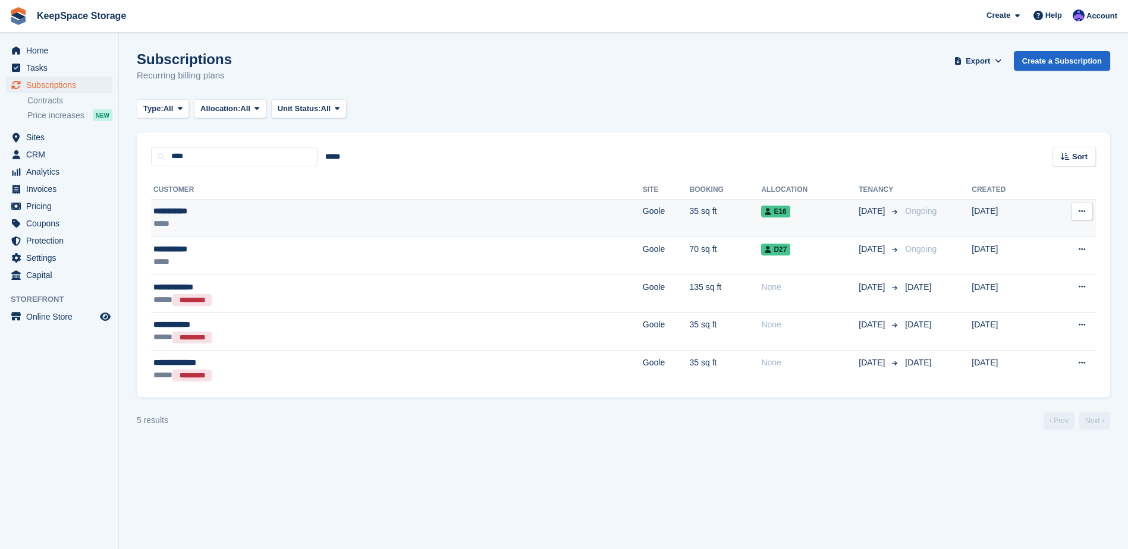
click at [289, 218] on div "*****" at bounding box center [268, 224] width 231 height 12
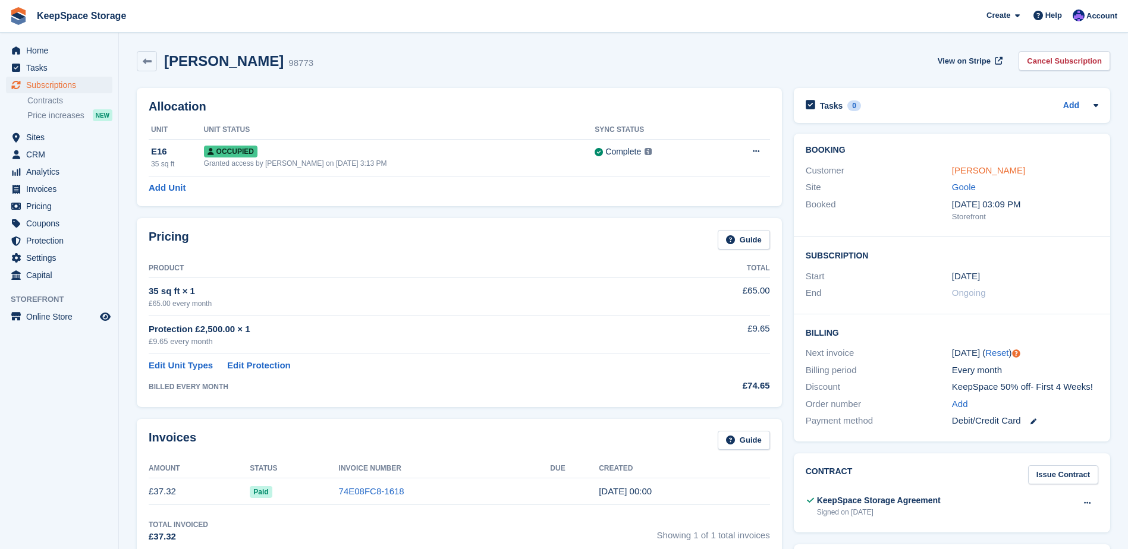
click at [982, 171] on link "[PERSON_NAME]" at bounding box center [988, 170] width 73 height 10
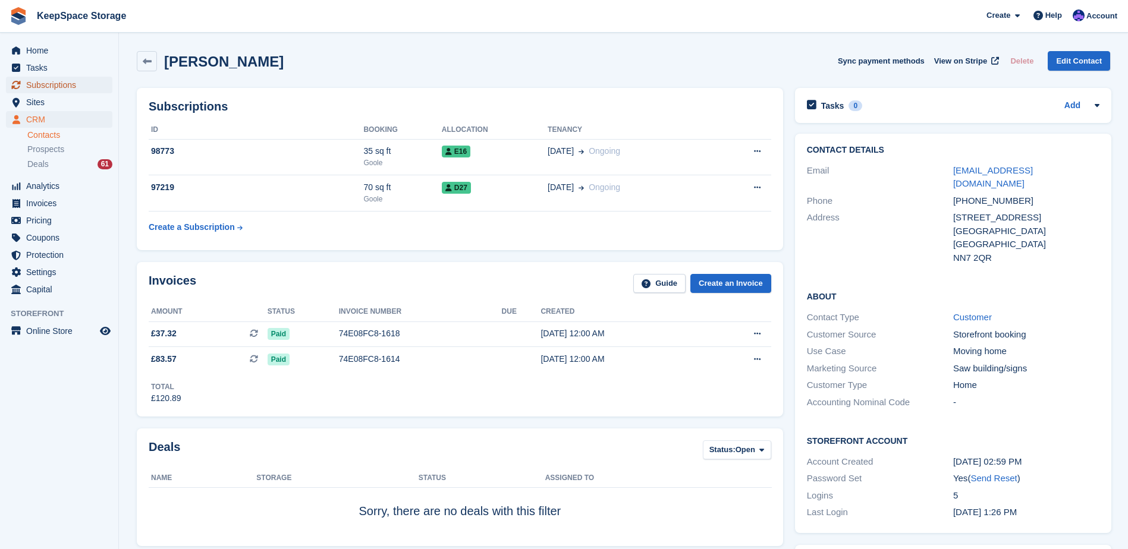
click at [20, 85] on icon "menu" at bounding box center [16, 85] width 10 height 10
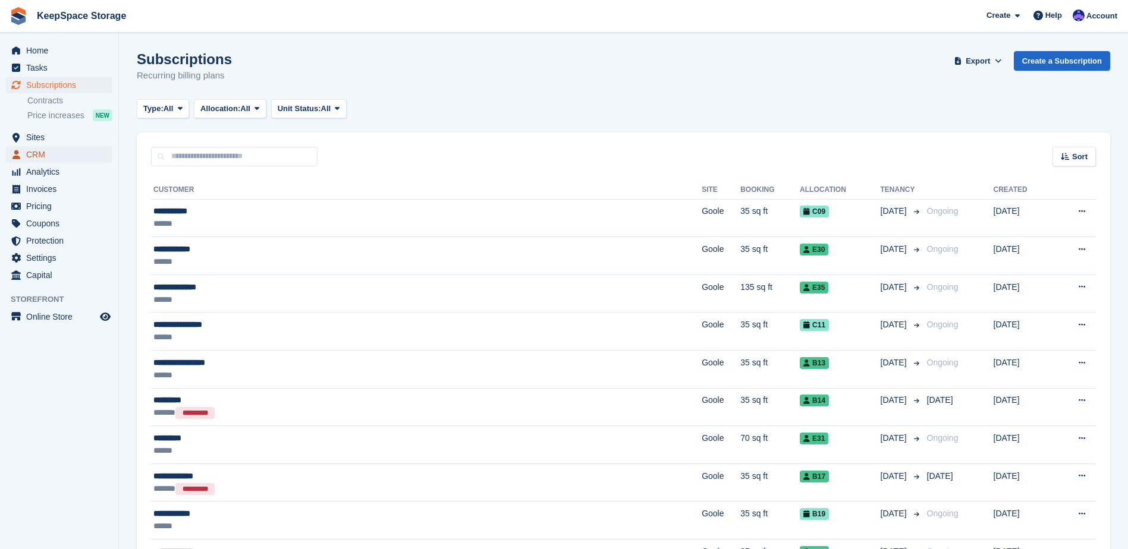
click at [51, 152] on span "CRM" at bounding box center [61, 154] width 71 height 17
